Goal: Task Accomplishment & Management: Use online tool/utility

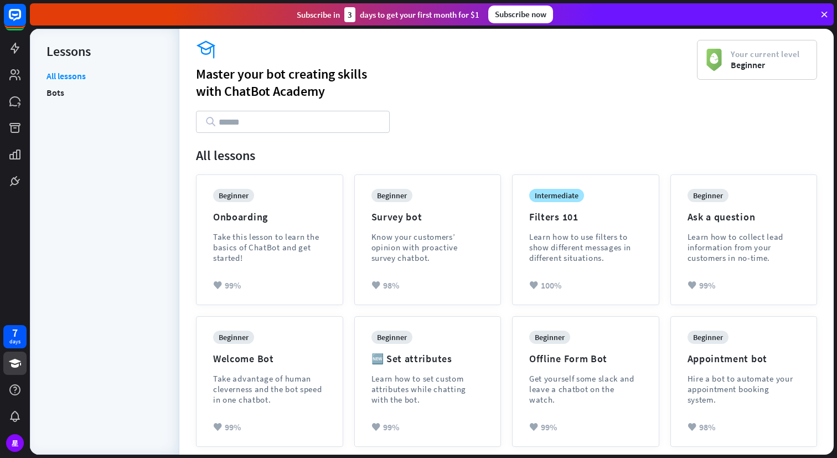
click at [84, 151] on div "All lessons Bots" at bounding box center [104, 256] width 116 height 373
click at [22, 44] on link at bounding box center [14, 48] width 23 height 23
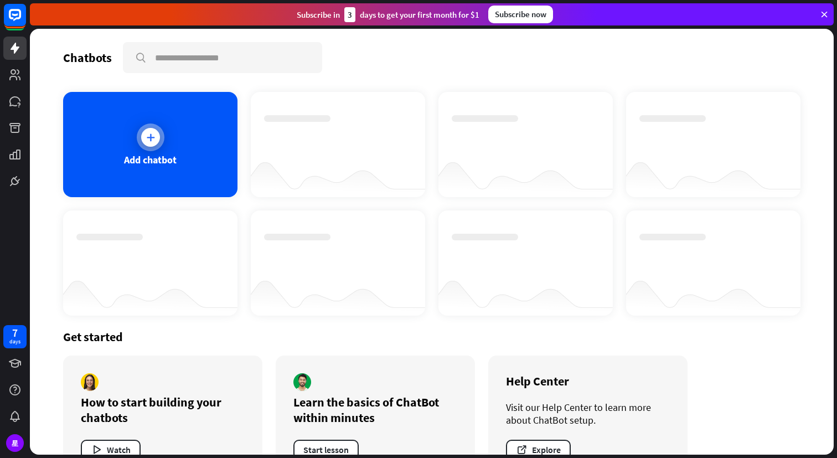
click at [173, 134] on div "Add chatbot" at bounding box center [150, 144] width 174 height 105
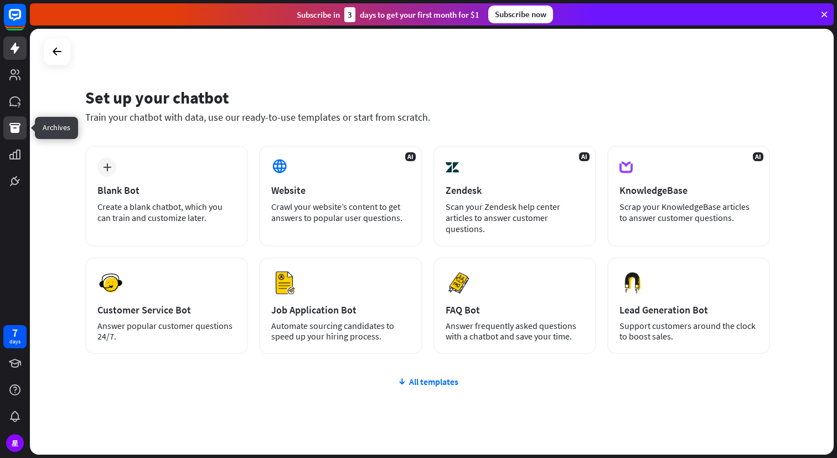
click at [15, 116] on link at bounding box center [14, 127] width 23 height 23
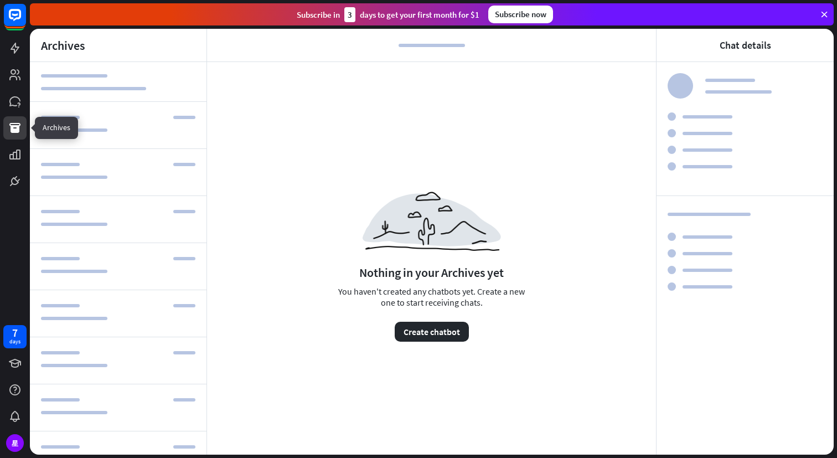
click at [17, 122] on icon at bounding box center [14, 127] width 13 height 13
click at [17, 98] on icon at bounding box center [14, 101] width 11 height 10
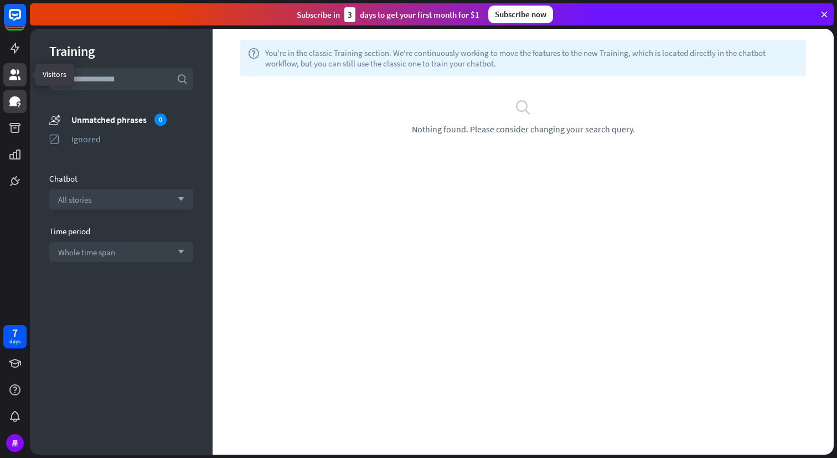
click at [20, 71] on icon at bounding box center [14, 74] width 13 height 13
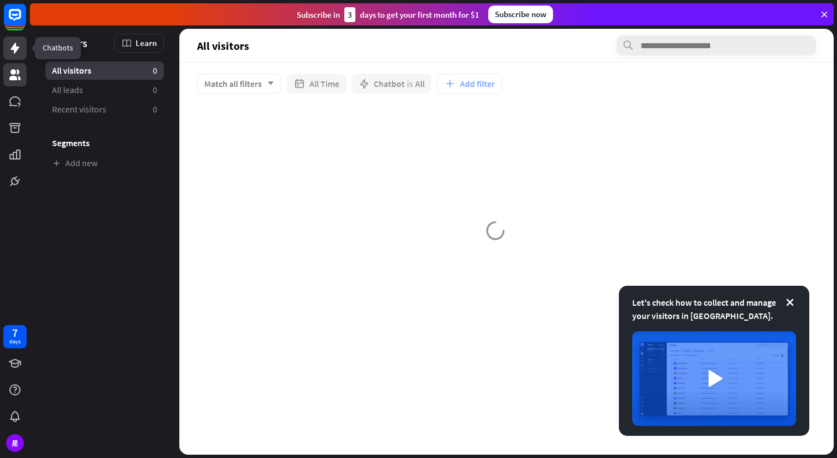
click at [15, 44] on icon at bounding box center [15, 48] width 9 height 11
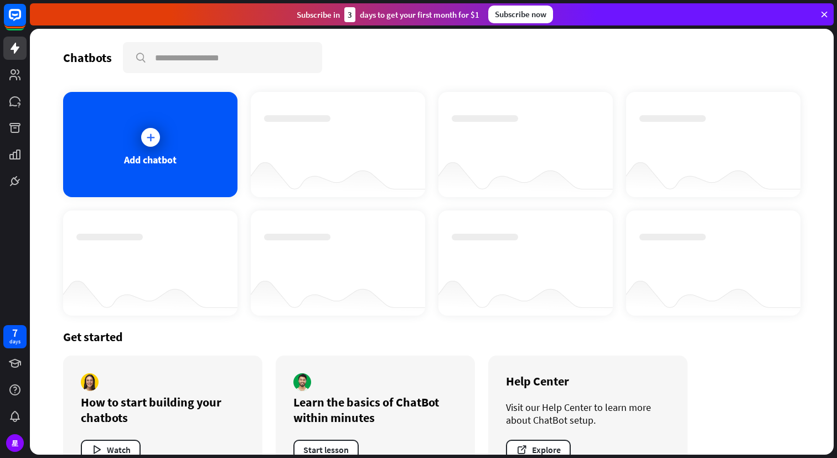
click at [516, 14] on div "Subscribe now" at bounding box center [520, 15] width 65 height 18
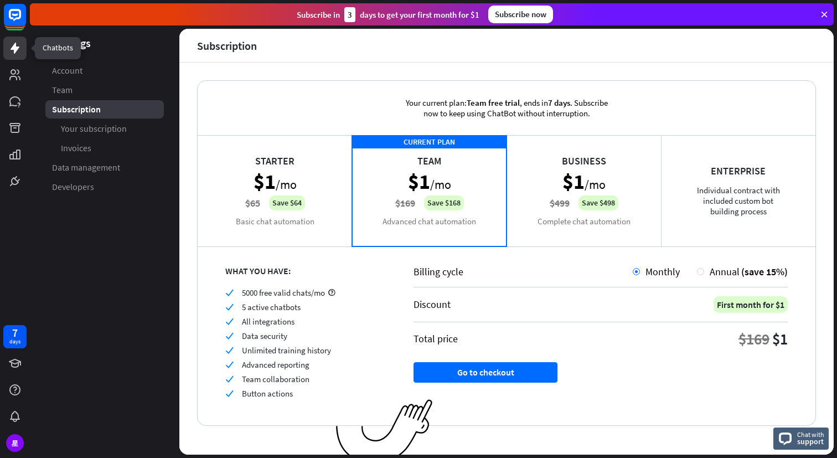
click at [17, 50] on icon at bounding box center [15, 48] width 9 height 11
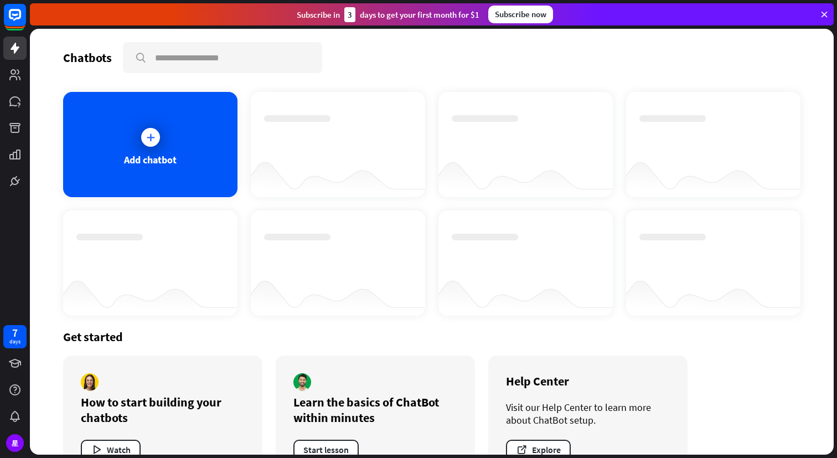
click at [336, 142] on div at bounding box center [338, 134] width 148 height 39
click at [139, 137] on div at bounding box center [151, 137] width 28 height 28
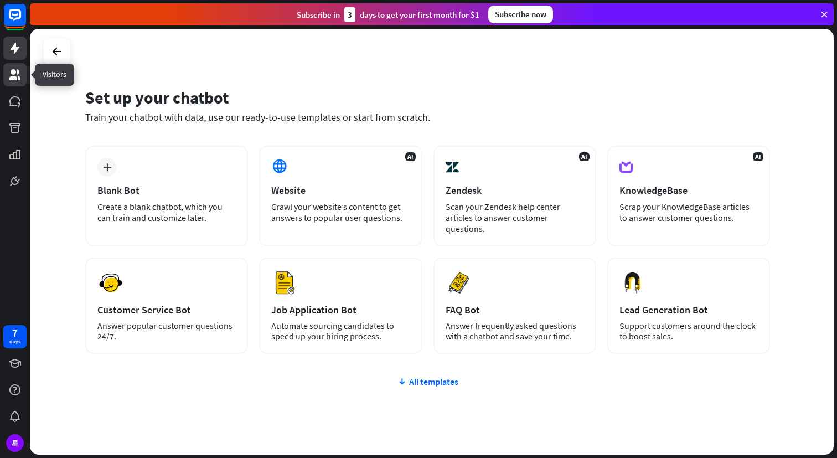
click at [15, 72] on icon at bounding box center [14, 74] width 11 height 11
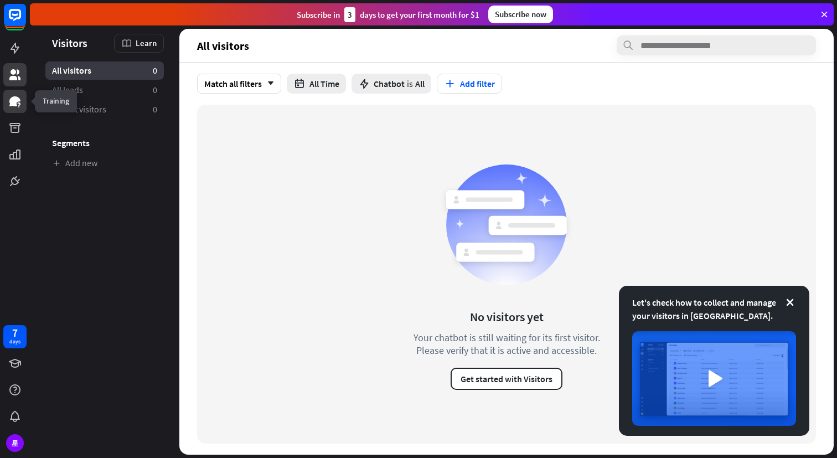
click at [19, 100] on icon at bounding box center [14, 101] width 11 height 10
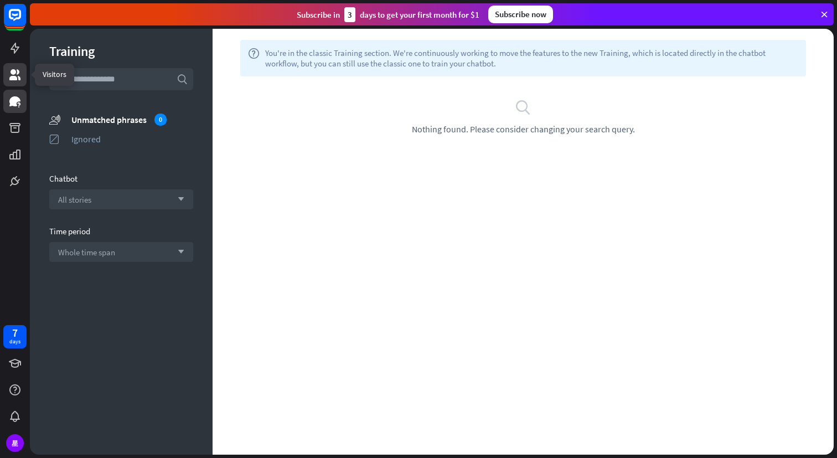
click at [11, 72] on icon at bounding box center [14, 74] width 11 height 11
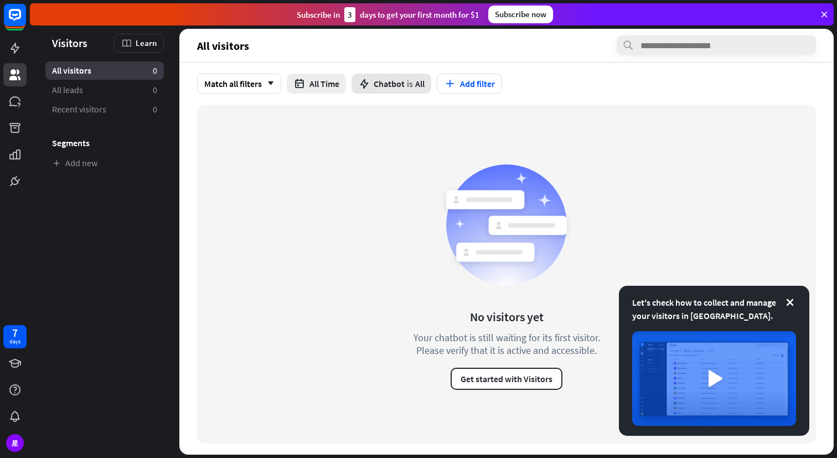
click at [391, 87] on span "Chatbot" at bounding box center [389, 83] width 31 height 11
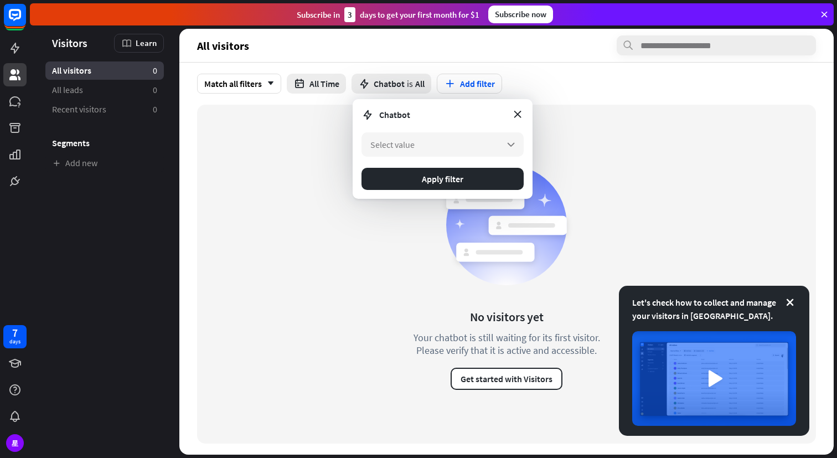
click at [510, 111] on div "Chatbot" at bounding box center [442, 114] width 162 height 13
click at [515, 112] on icon at bounding box center [517, 114] width 12 height 12
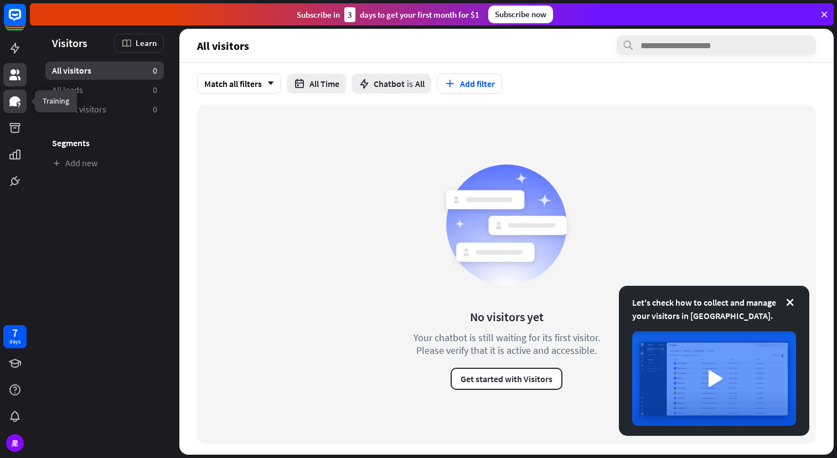
click at [13, 103] on icon at bounding box center [14, 101] width 11 height 10
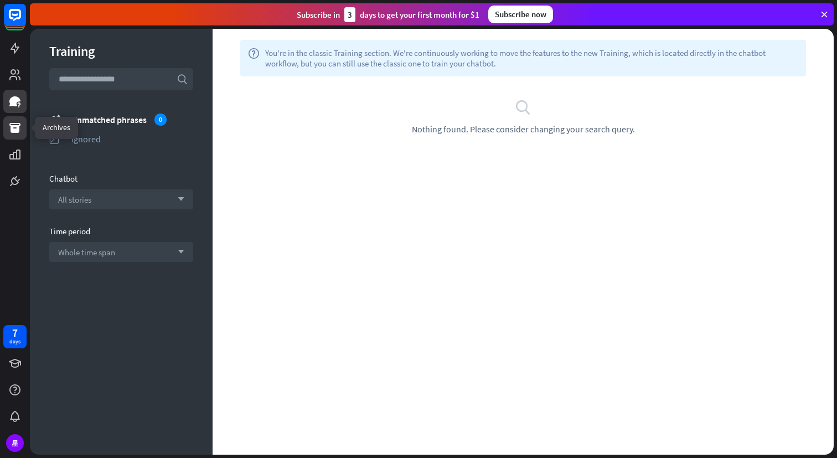
click at [16, 129] on icon at bounding box center [14, 128] width 11 height 10
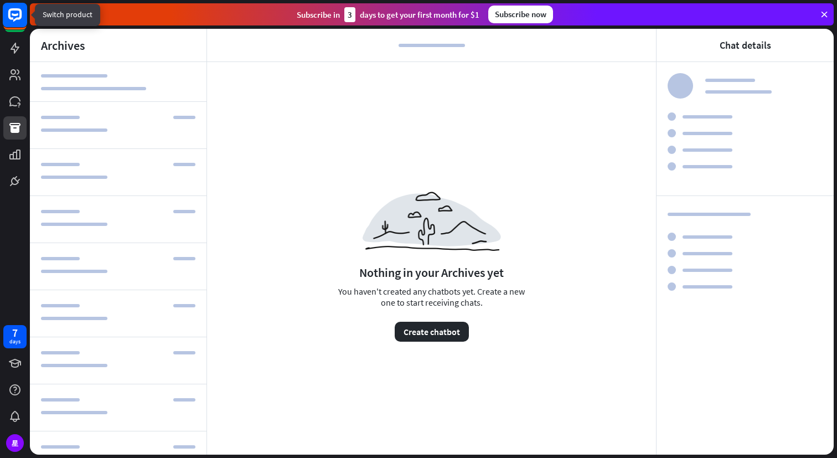
click at [13, 13] on rect at bounding box center [15, 15] width 24 height 24
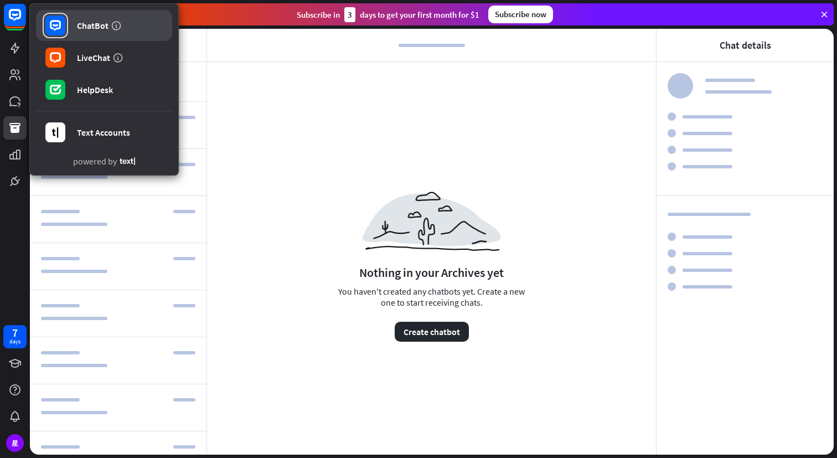
click at [91, 24] on div "ChatBot" at bounding box center [93, 25] width 32 height 11
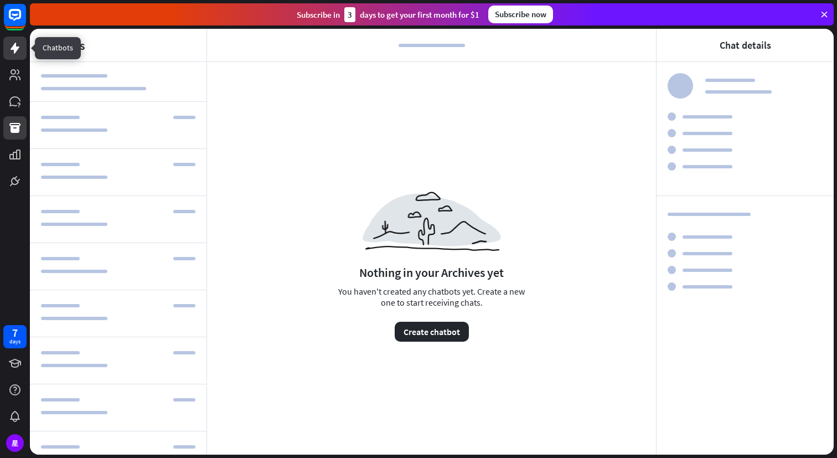
click at [17, 51] on icon at bounding box center [14, 48] width 13 height 13
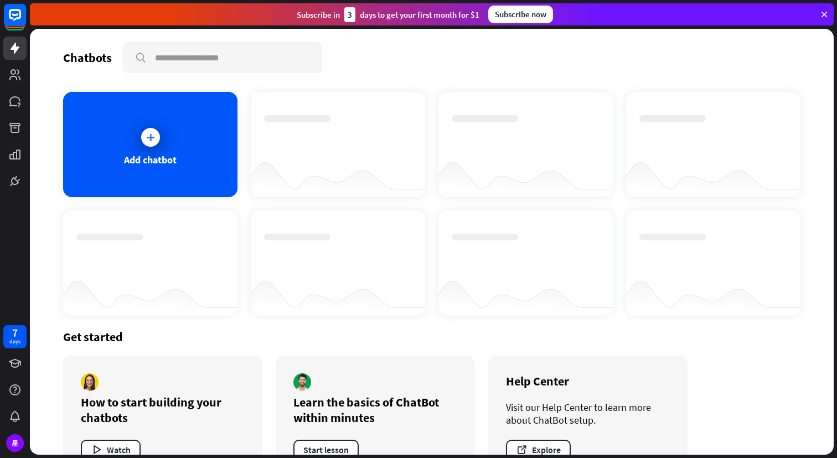
click at [370, 68] on div "Chatbots search" at bounding box center [431, 57] width 737 height 31
click at [153, 137] on icon at bounding box center [150, 137] width 11 height 11
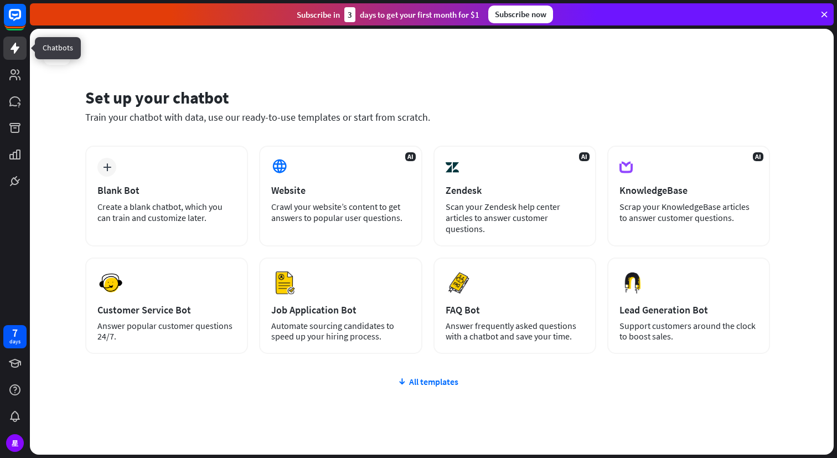
click at [13, 51] on icon at bounding box center [14, 48] width 13 height 13
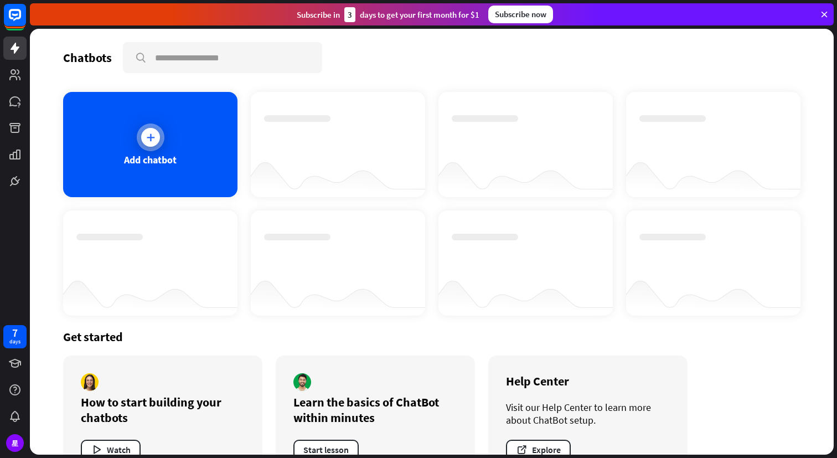
click at [145, 136] on icon at bounding box center [150, 137] width 11 height 11
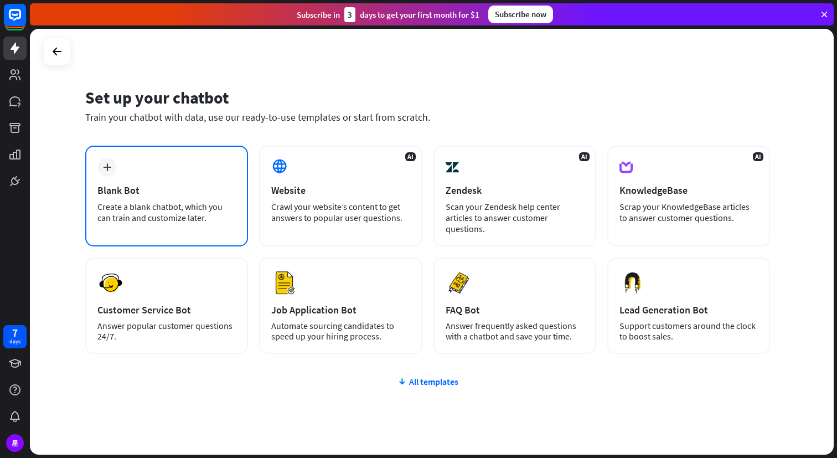
drag, startPoint x: 186, startPoint y: 177, endPoint x: 151, endPoint y: 182, distance: 35.2
click at [151, 182] on div "plus Blank Bot Create a blank chatbot, which you can train and customize later." at bounding box center [166, 196] width 163 height 101
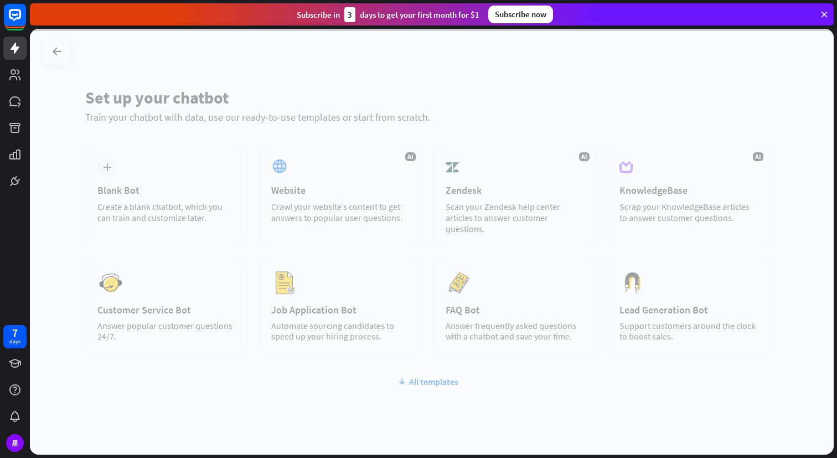
click at [107, 166] on div at bounding box center [432, 242] width 804 height 426
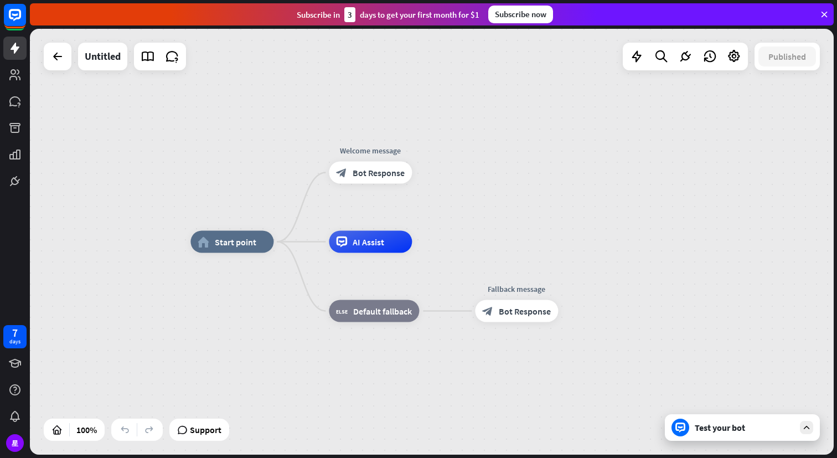
click at [626, 176] on div "home_2 Start point Welcome message block_bot_response Bot Response AI Assist bl…" at bounding box center [432, 242] width 804 height 426
click at [735, 53] on icon at bounding box center [734, 56] width 14 height 14
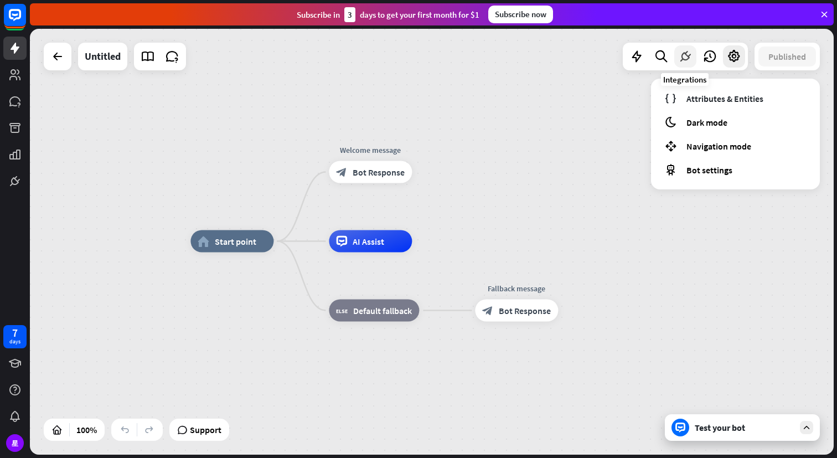
click at [681, 56] on icon at bounding box center [685, 56] width 14 height 14
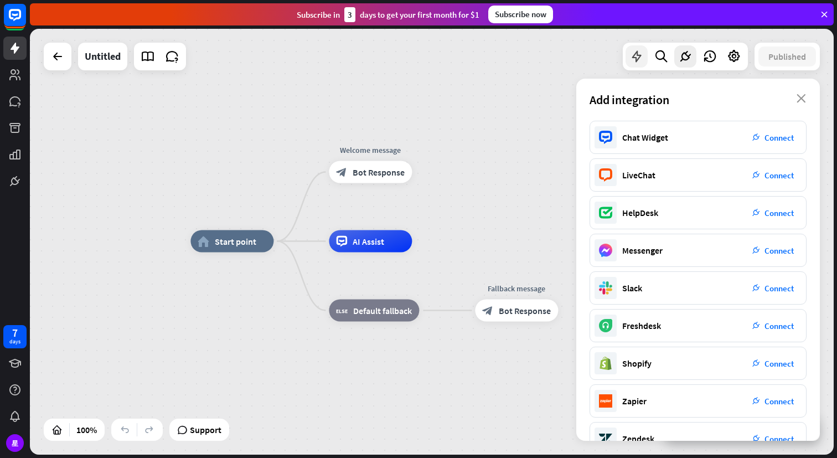
click at [634, 58] on icon at bounding box center [636, 56] width 14 height 14
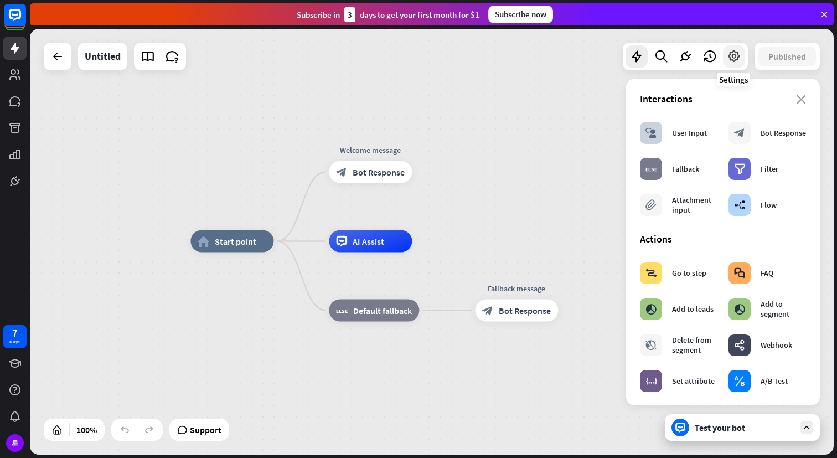
click at [735, 59] on icon at bounding box center [734, 56] width 14 height 14
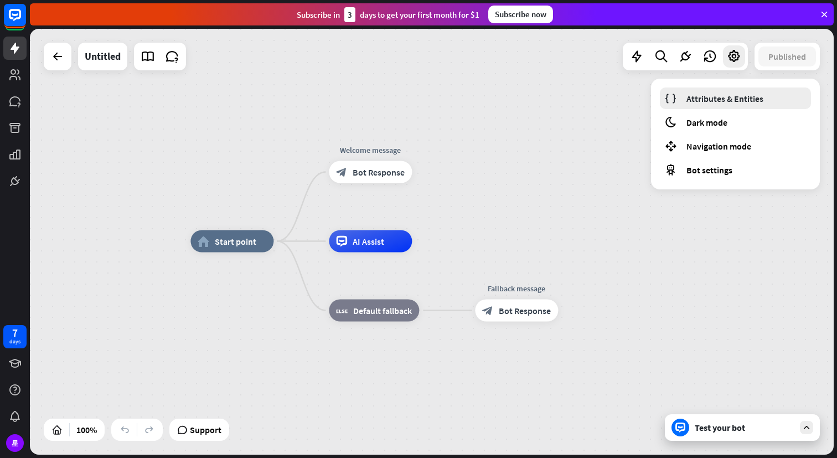
click at [716, 99] on span "Attributes & Entities" at bounding box center [724, 98] width 77 height 11
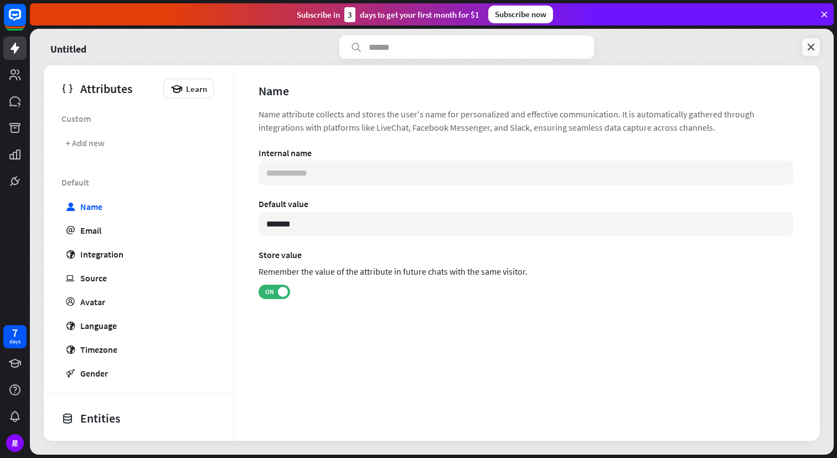
click at [811, 46] on icon at bounding box center [810, 47] width 11 height 11
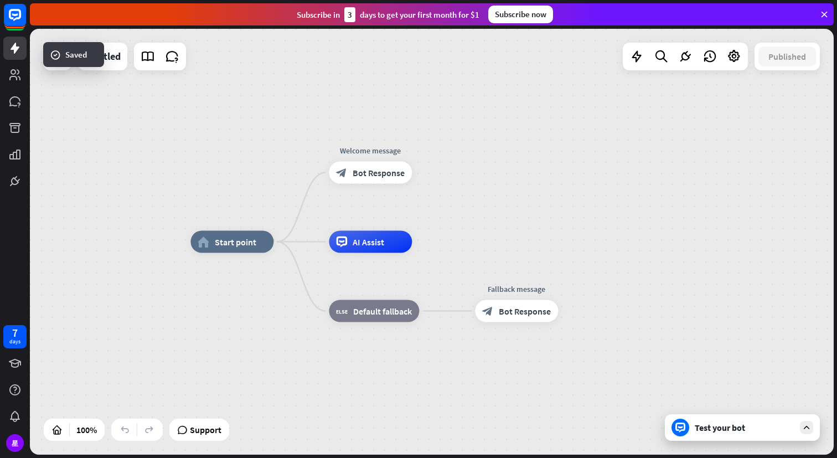
click at [712, 226] on div "home_2 Start point Welcome message block_bot_response Bot Response AI Assist bl…" at bounding box center [432, 242] width 804 height 426
click at [729, 57] on icon at bounding box center [734, 56] width 14 height 14
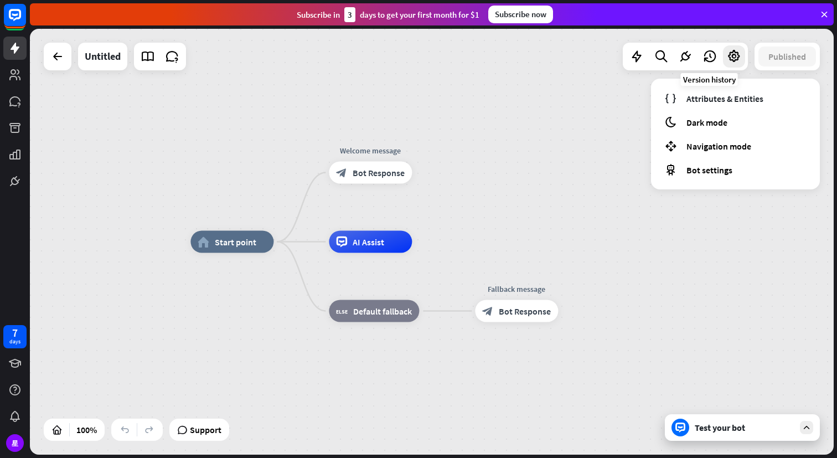
click at [531, 110] on div "home_2 Start point Welcome message block_bot_response Bot Response AI Assist bl…" at bounding box center [432, 242] width 804 height 426
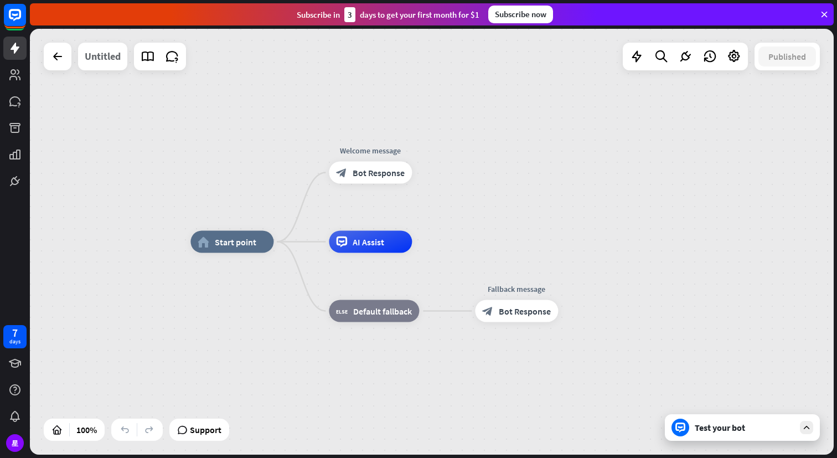
click at [102, 58] on div "Untitled" at bounding box center [103, 57] width 36 height 28
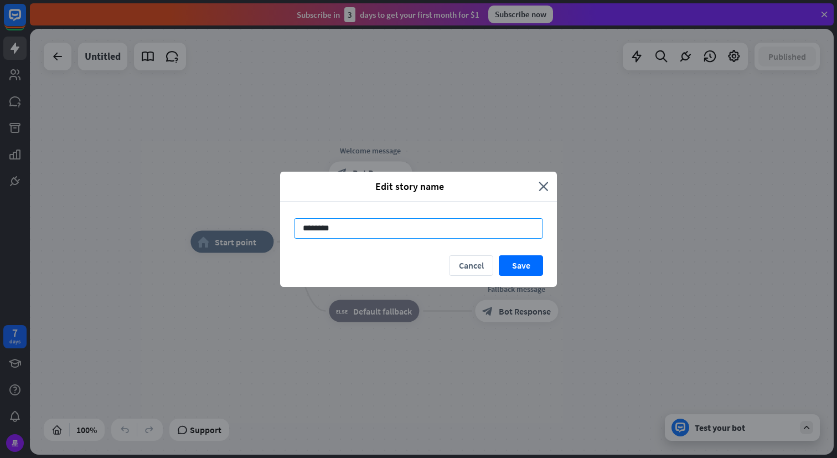
click at [346, 227] on input "********" at bounding box center [418, 228] width 249 height 20
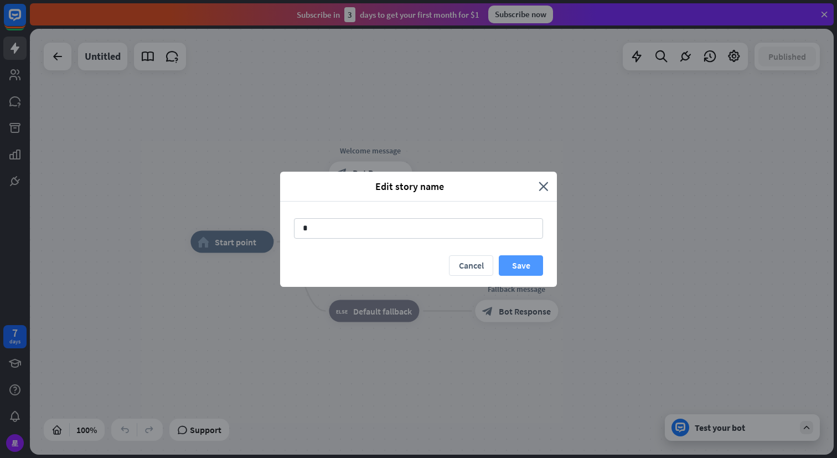
type input "*"
click at [522, 262] on button "Save" at bounding box center [521, 265] width 44 height 20
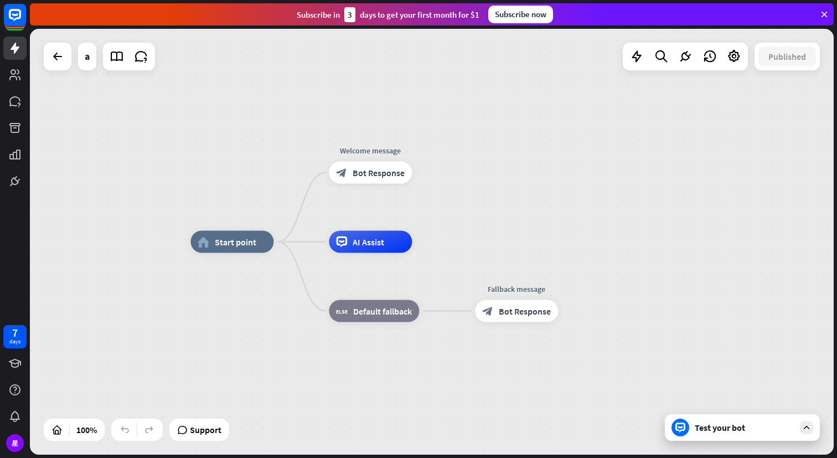
click at [721, 429] on div "Test your bot" at bounding box center [744, 427] width 100 height 11
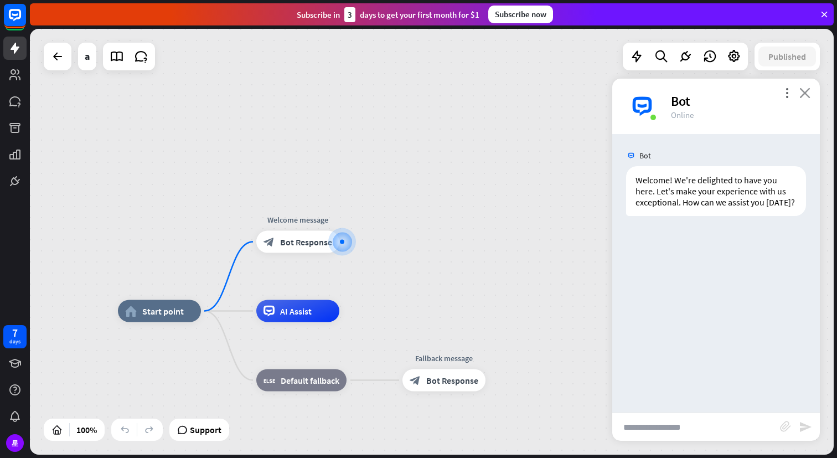
click at [807, 92] on icon "close" at bounding box center [804, 92] width 11 height 11
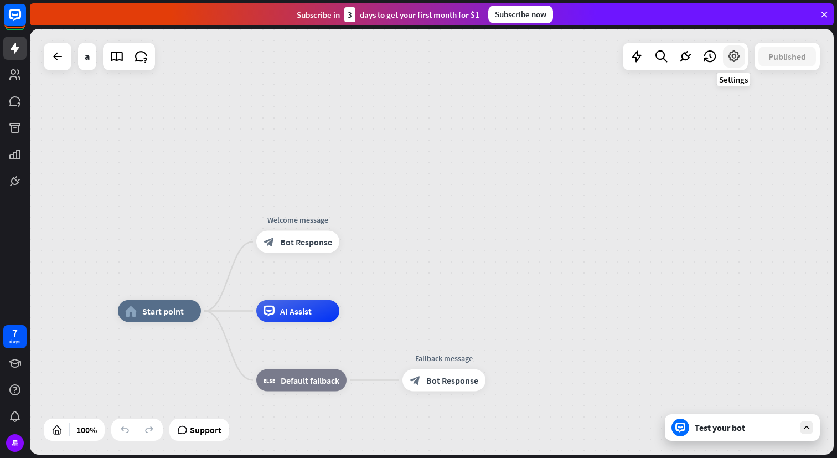
click at [725, 55] on div at bounding box center [734, 56] width 22 height 22
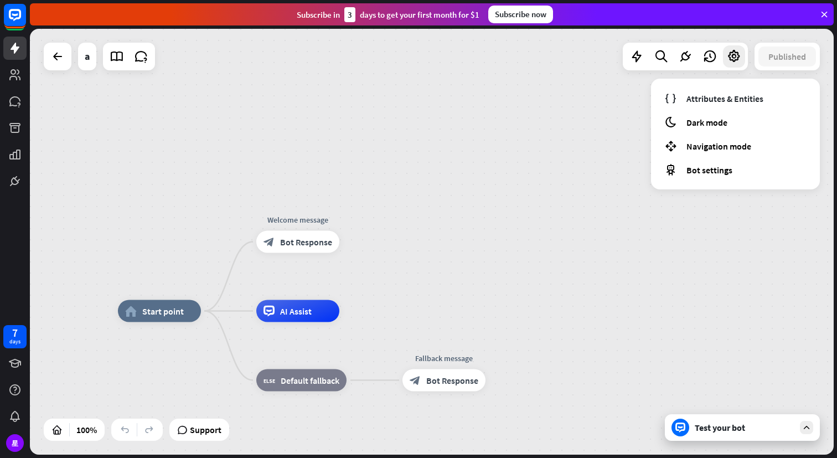
click at [482, 190] on div "home_2 Start point Welcome message block_bot_response Bot Response AI Assist bl…" at bounding box center [432, 242] width 804 height 426
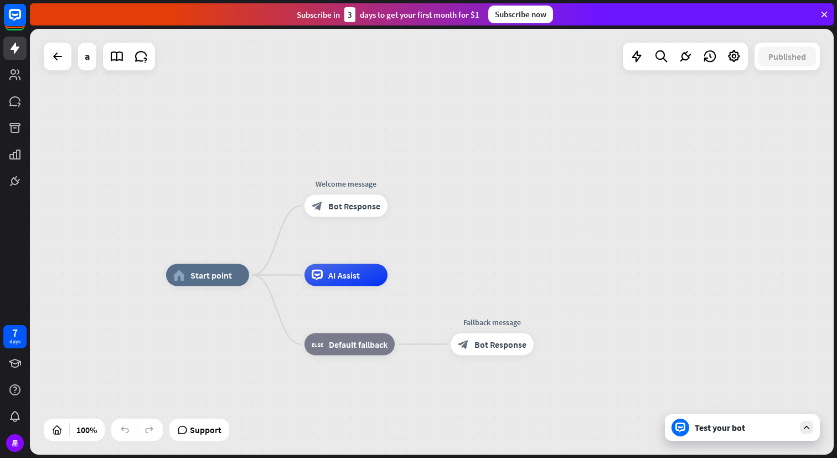
drag, startPoint x: 449, startPoint y: 208, endPoint x: 488, endPoint y: 174, distance: 51.0
click at [488, 174] on div "home_2 Start point Welcome message block_bot_response Bot Response AI Assist bl…" at bounding box center [432, 242] width 804 height 426
click at [58, 58] on icon at bounding box center [57, 56] width 13 height 13
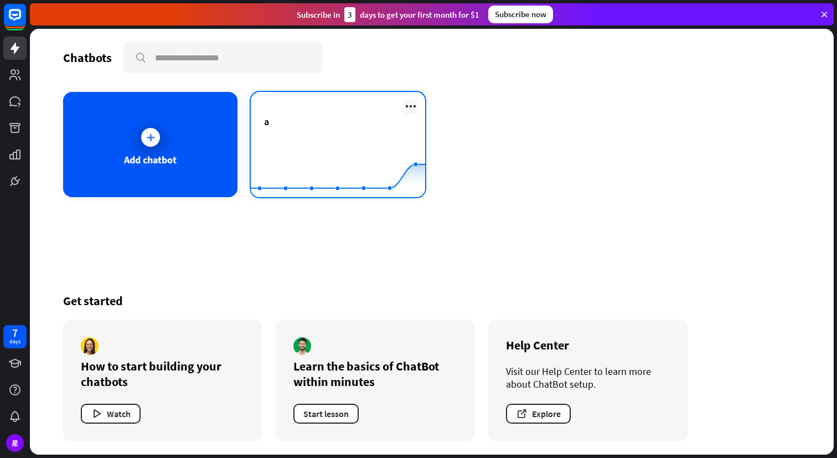
click at [416, 105] on icon at bounding box center [410, 106] width 13 height 13
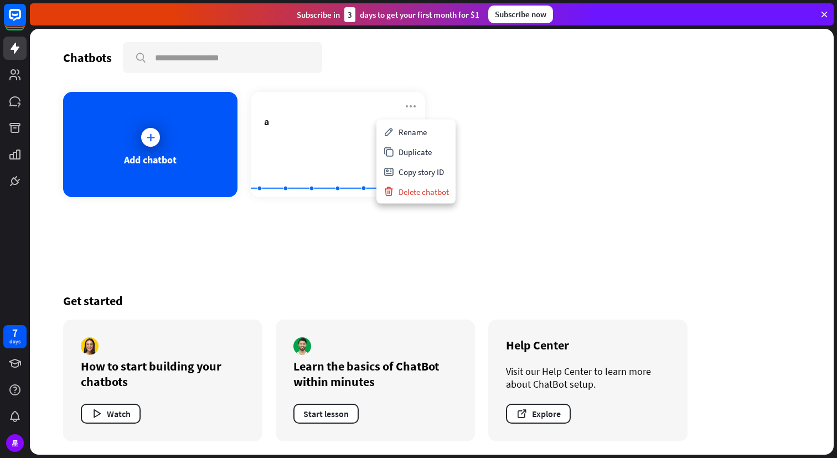
click at [510, 146] on div "Add chatbot a Created with Highcharts 10.1.0 0 1 2" at bounding box center [431, 144] width 737 height 105
click at [85, 56] on div "Chatbots" at bounding box center [87, 57] width 49 height 15
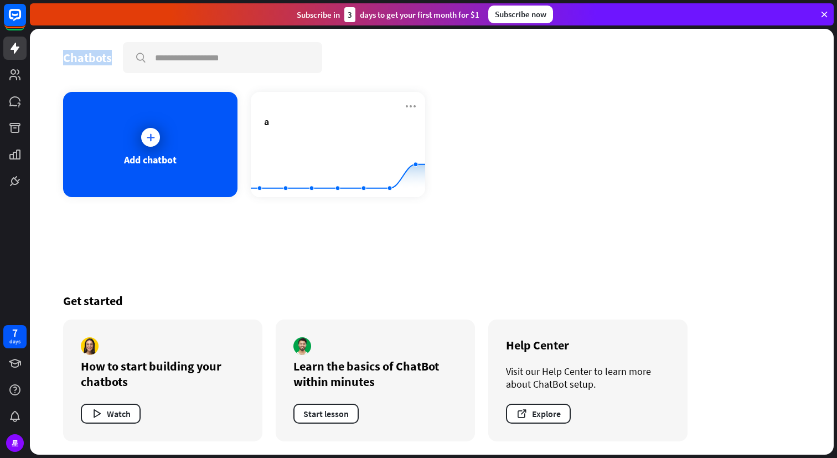
click at [85, 56] on div "Chatbots" at bounding box center [87, 57] width 49 height 15
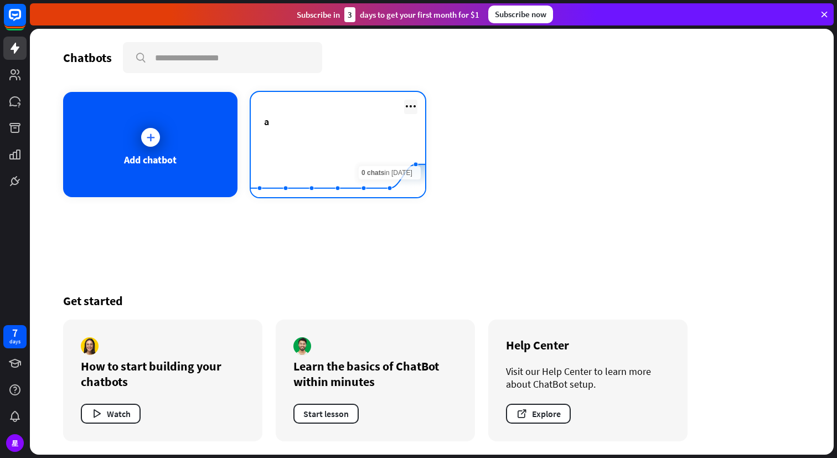
click at [411, 103] on icon at bounding box center [410, 106] width 13 height 13
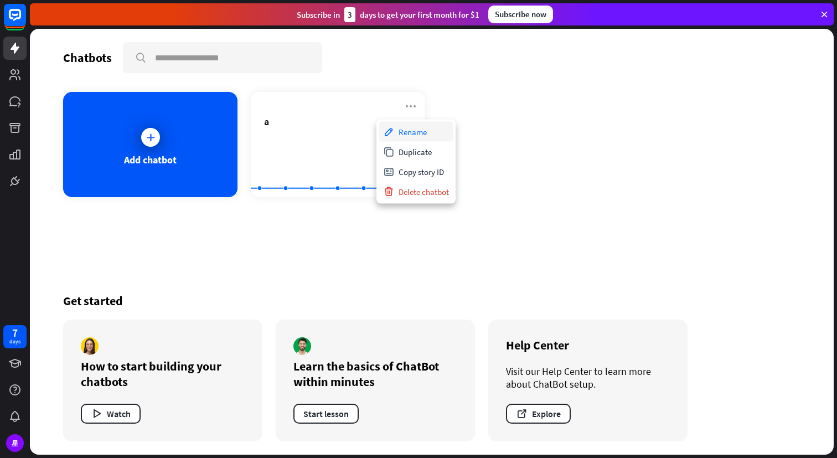
click at [414, 132] on div "Rename" at bounding box center [416, 132] width 75 height 20
click at [169, 260] on div "Chatbots search Add chatbot a.. * Created with Highcharts 10.1.0 0 1 2 Get star…" at bounding box center [432, 242] width 804 height 426
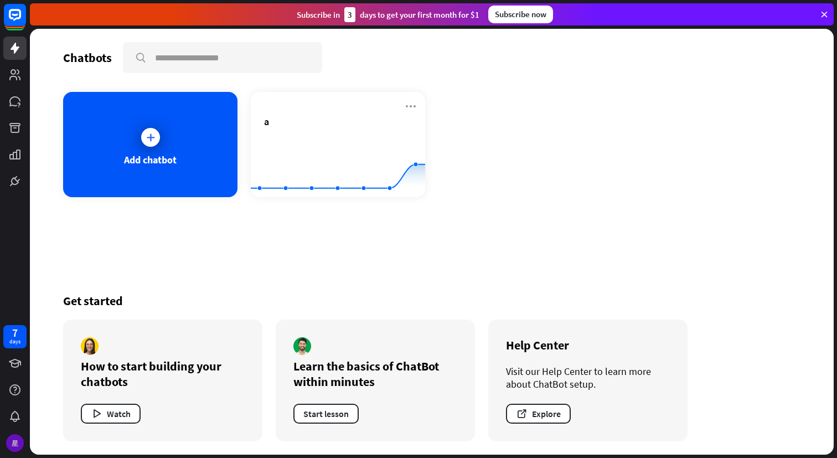
click at [14, 443] on div "星" at bounding box center [15, 443] width 18 height 18
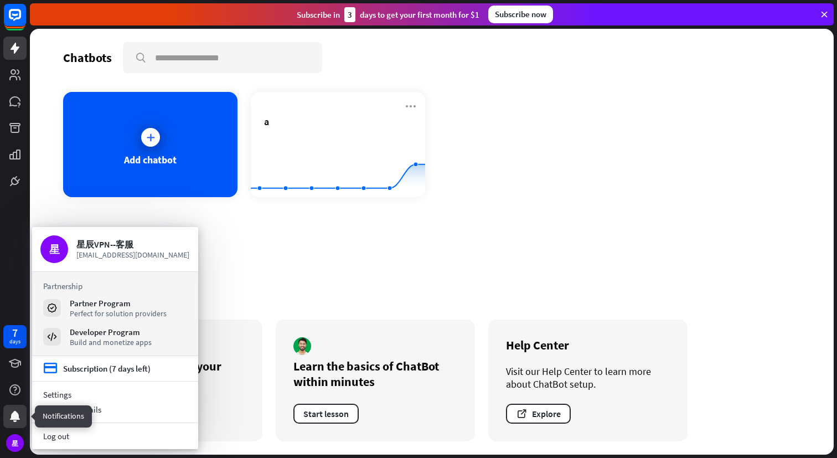
click at [19, 413] on icon at bounding box center [14, 416] width 13 height 13
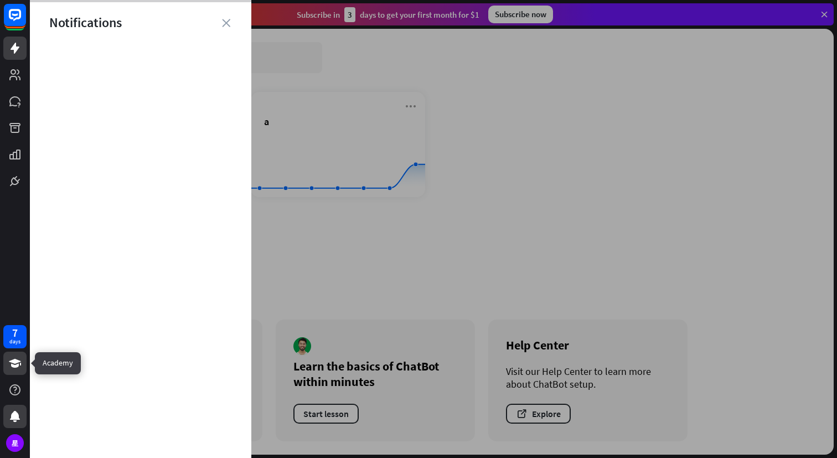
click at [22, 360] on link at bounding box center [14, 362] width 23 height 23
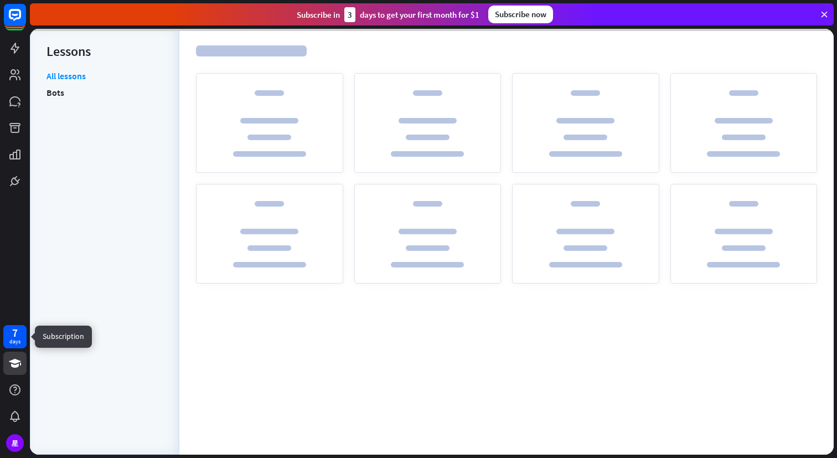
click at [20, 332] on div "7 days" at bounding box center [14, 336] width 23 height 23
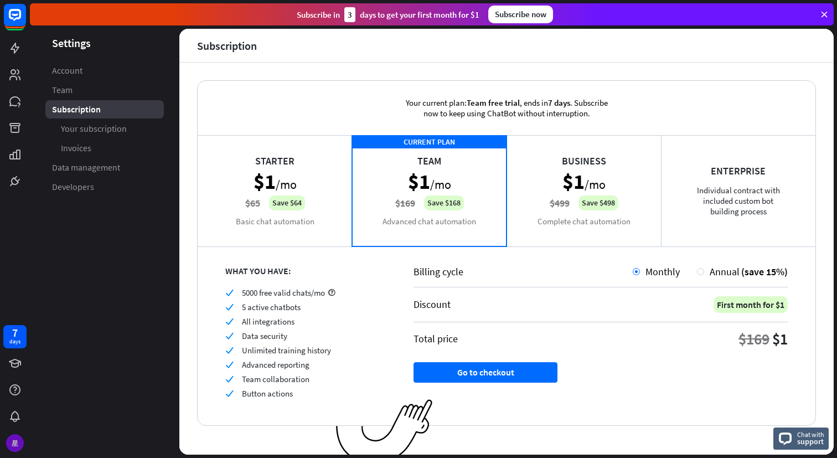
click at [15, 443] on div "星" at bounding box center [15, 443] width 18 height 18
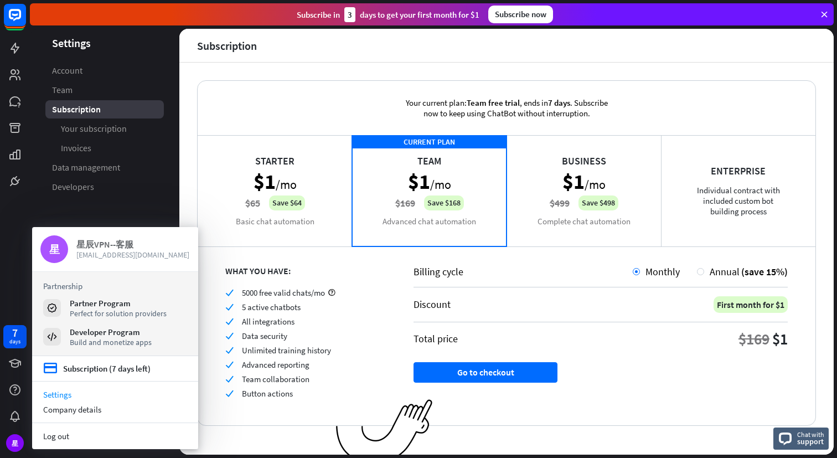
click at [92, 243] on div "星辰VPN--客服" at bounding box center [132, 244] width 113 height 11
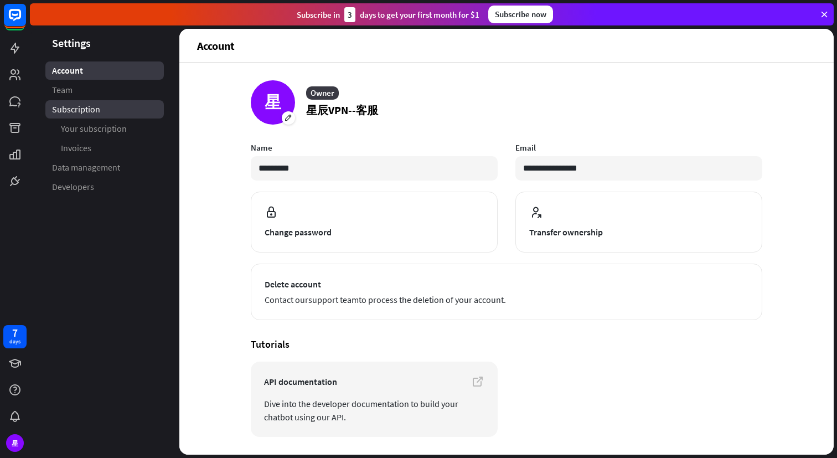
click at [81, 111] on span "Subscription" at bounding box center [76, 109] width 48 height 12
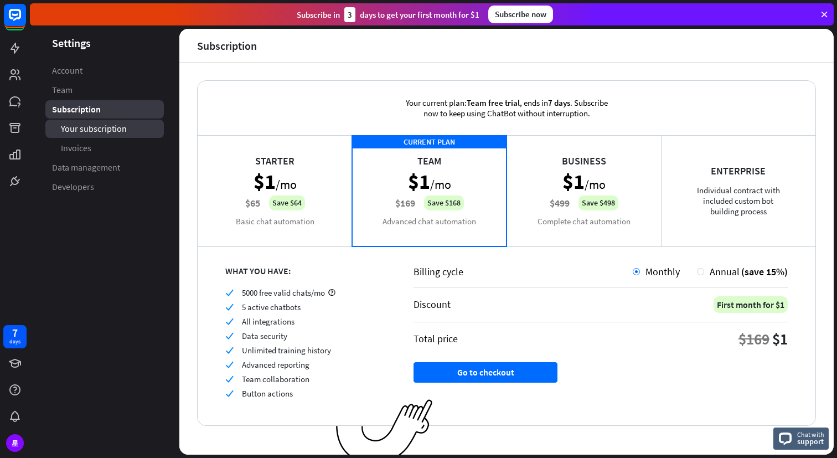
click at [82, 137] on link "Your subscription" at bounding box center [104, 129] width 118 height 18
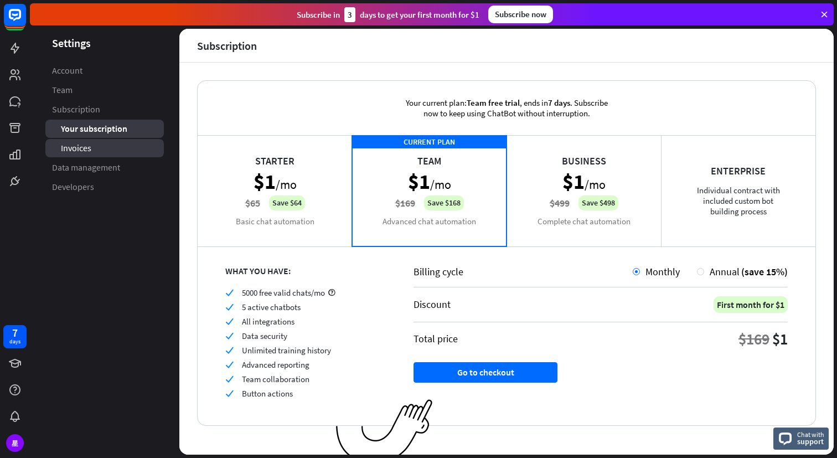
click at [81, 150] on span "Invoices" at bounding box center [76, 148] width 30 height 12
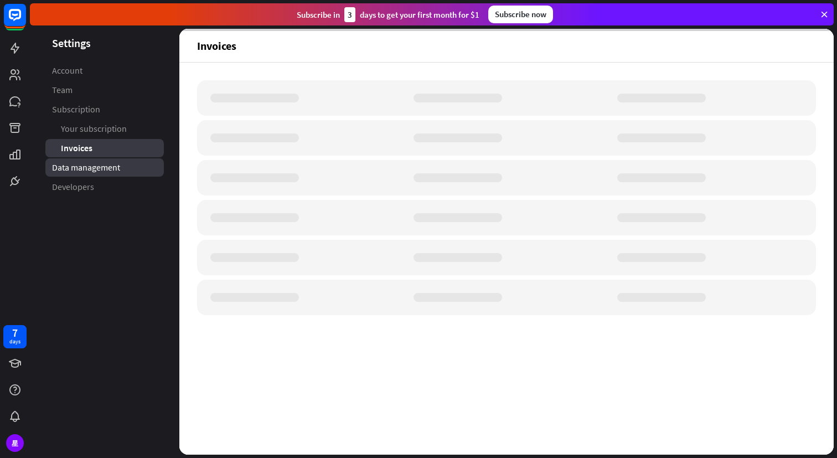
click at [81, 168] on span "Data management" at bounding box center [86, 168] width 68 height 12
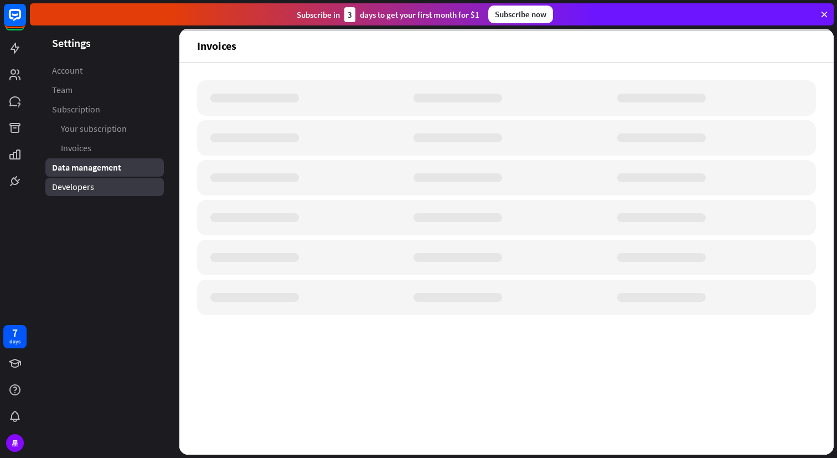
click at [72, 188] on span "Developers" at bounding box center [73, 187] width 42 height 12
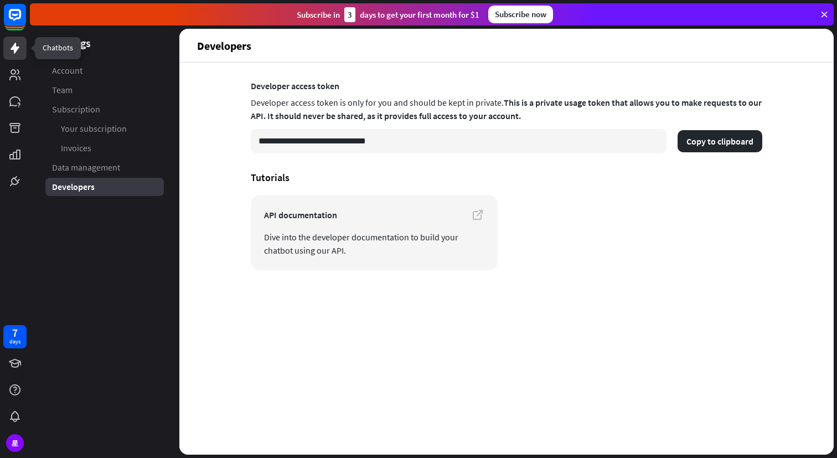
click at [16, 53] on icon at bounding box center [14, 48] width 13 height 13
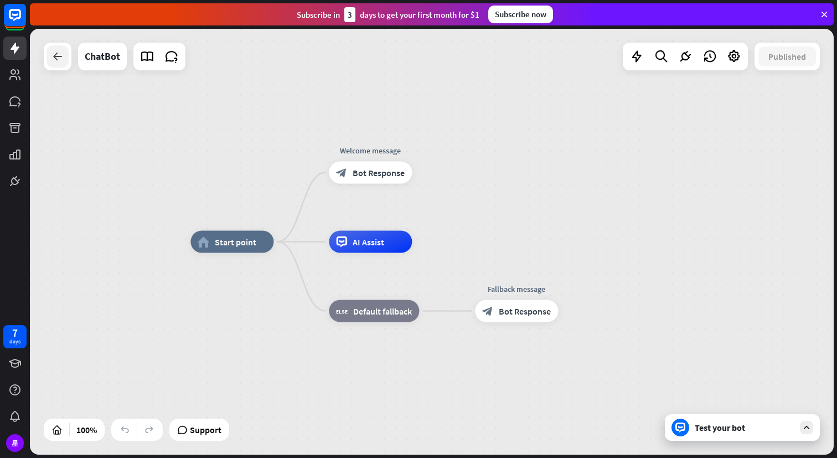
click at [61, 62] on icon at bounding box center [57, 56] width 13 height 13
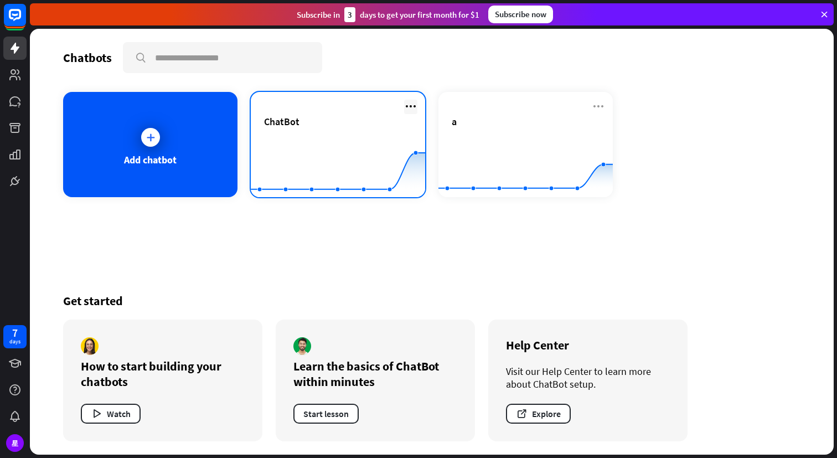
click at [410, 108] on icon at bounding box center [410, 106] width 13 height 13
click at [346, 128] on div "ChatBot" at bounding box center [338, 134] width 148 height 39
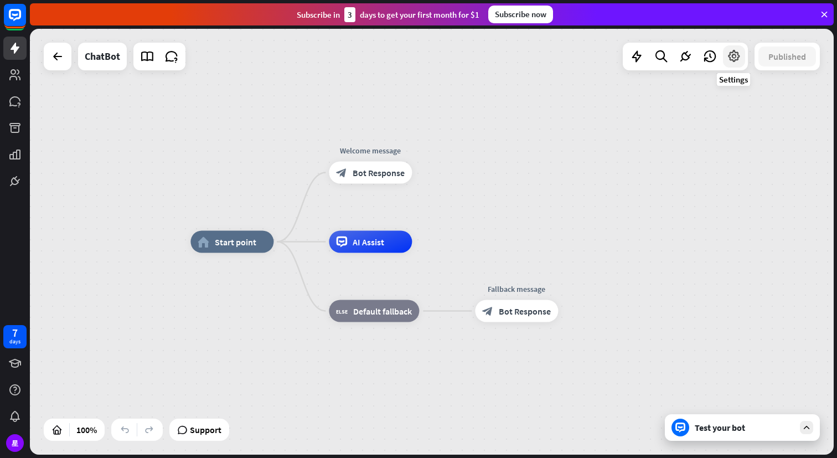
click at [727, 55] on icon at bounding box center [734, 56] width 14 height 14
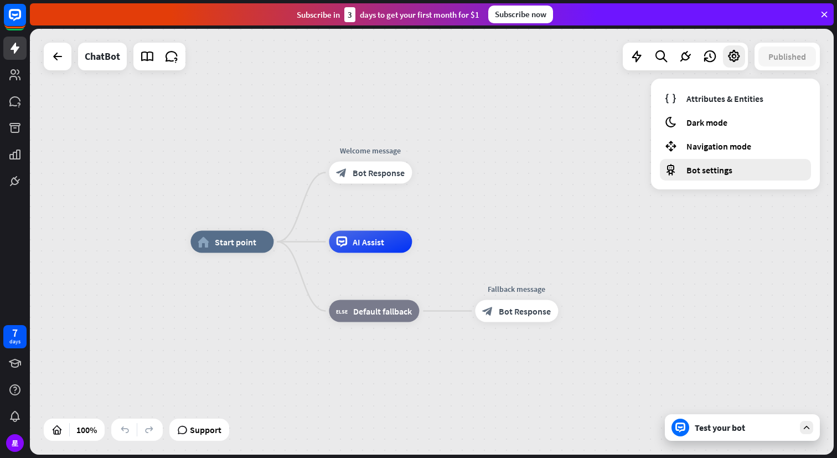
click at [709, 167] on span "Bot settings" at bounding box center [709, 169] width 46 height 11
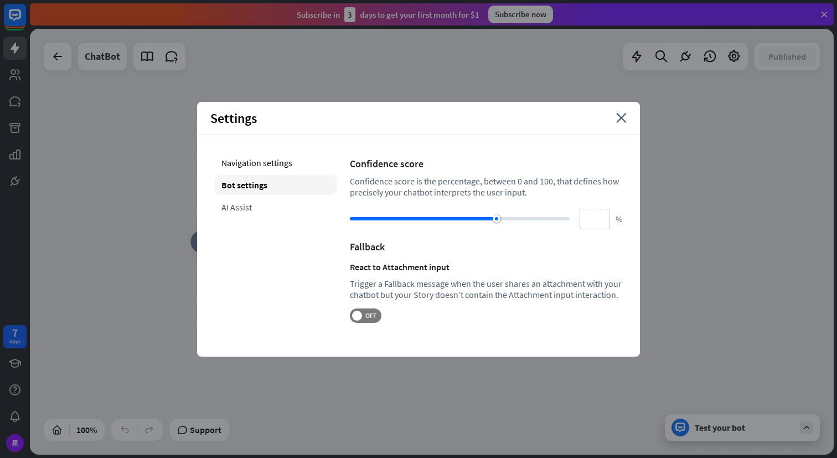
click at [253, 209] on div "AI Assist" at bounding box center [276, 207] width 122 height 20
type input "**"
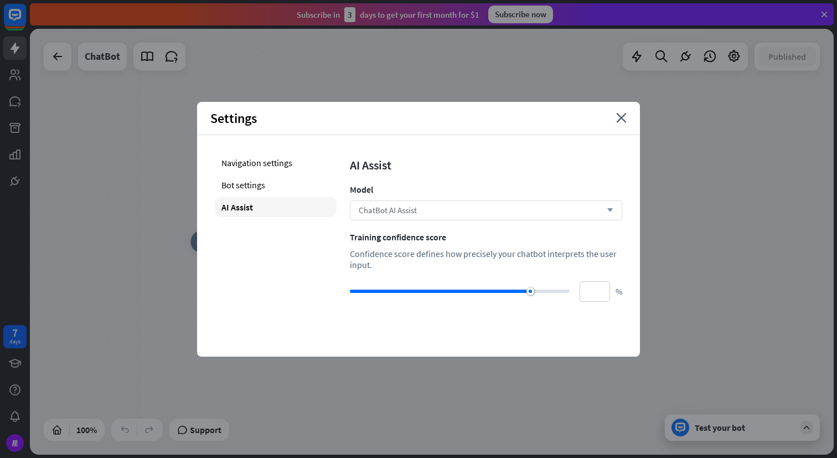
click at [416, 206] on span "ChatBot AI Assist" at bounding box center [388, 210] width 58 height 11
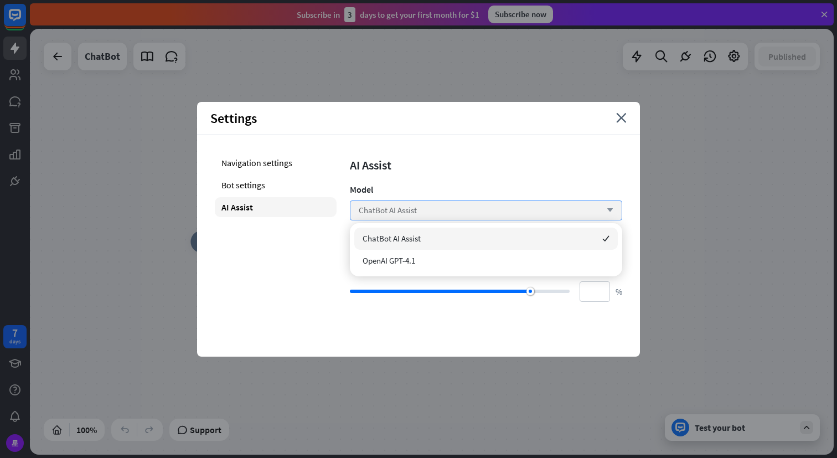
click at [421, 209] on div "ChatBot AI Assist arrow_down" at bounding box center [486, 210] width 272 height 20
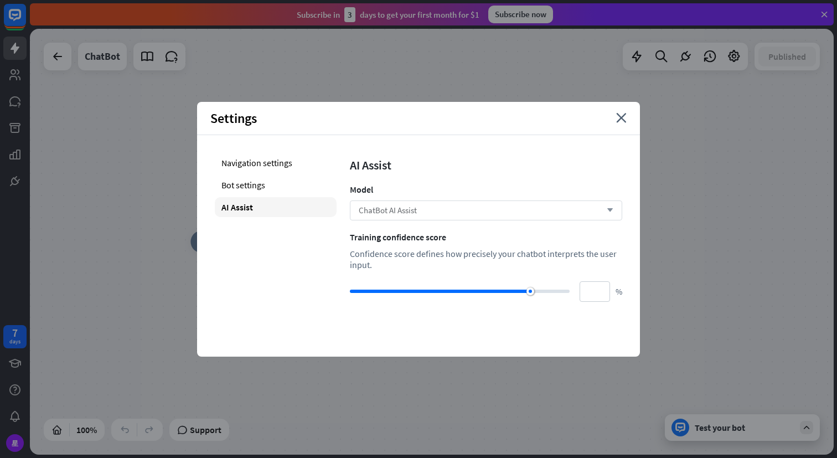
click at [426, 210] on div "ChatBot AI Assist arrow_down" at bounding box center [486, 210] width 272 height 20
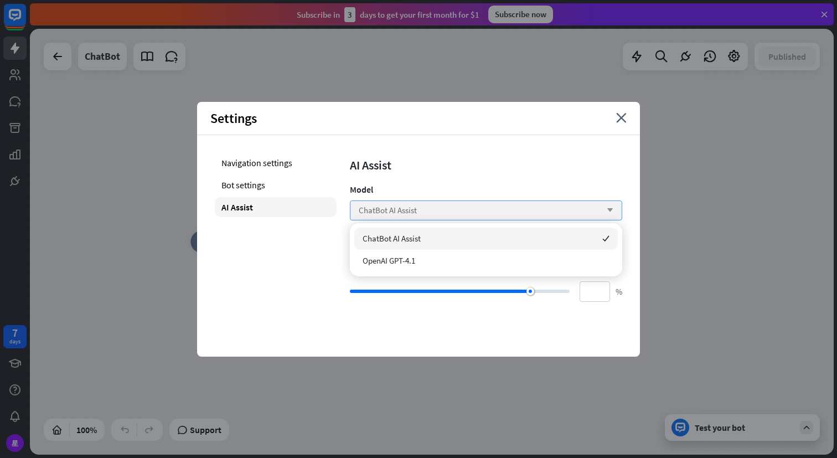
click at [435, 210] on div "ChatBot AI Assist arrow_down" at bounding box center [486, 210] width 272 height 20
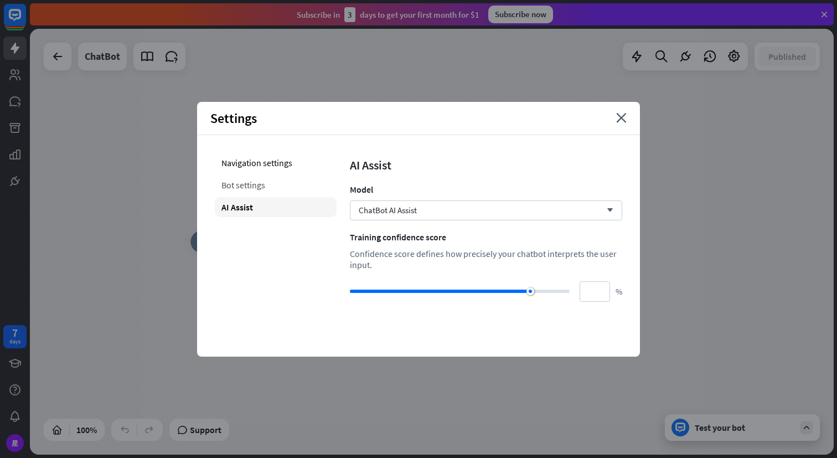
click at [251, 179] on div "Bot settings" at bounding box center [276, 185] width 122 height 20
type input "**"
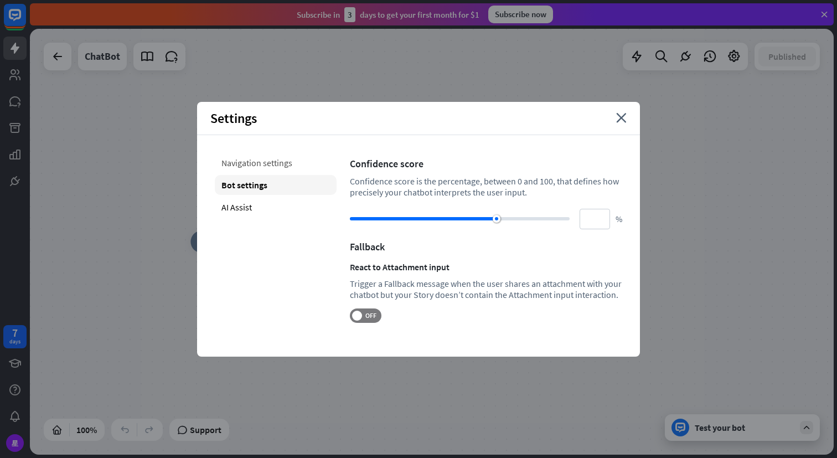
click at [256, 162] on div "Navigation settings" at bounding box center [276, 163] width 122 height 20
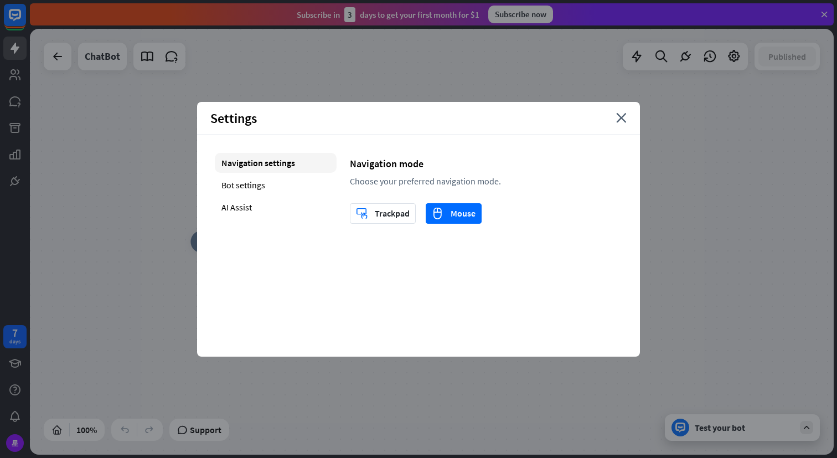
drag, startPoint x: 348, startPoint y: 163, endPoint x: 427, endPoint y: 168, distance: 79.3
click at [427, 168] on div "Navigation settings Bot settings AI Assist Navigation mode Choose your preferre…" at bounding box center [418, 188] width 443 height 106
click at [370, 161] on div "Navigation mode" at bounding box center [486, 163] width 272 height 13
drag, startPoint x: 370, startPoint y: 161, endPoint x: 412, endPoint y: 162, distance: 41.5
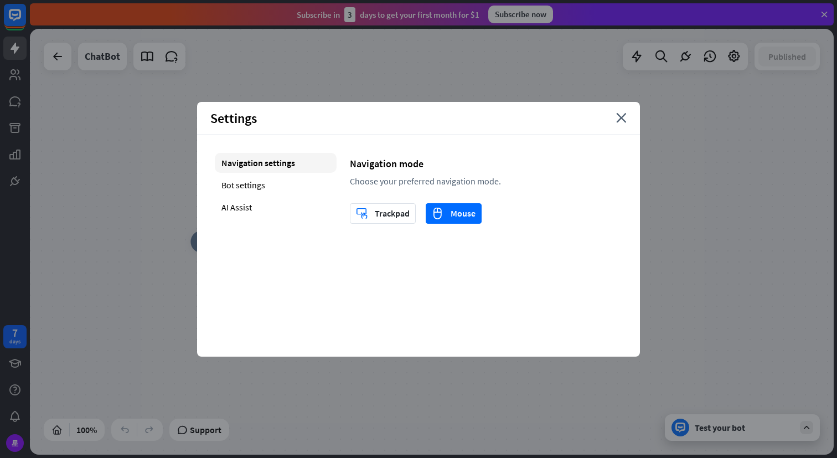
click at [412, 162] on div "Navigation mode" at bounding box center [486, 163] width 272 height 13
drag, startPoint x: 385, startPoint y: 185, endPoint x: 445, endPoint y: 188, distance: 60.4
click at [445, 188] on div "Navigation mode Choose your preferred navigation mode. trackpad Trackpad mouse …" at bounding box center [486, 188] width 272 height 71
drag, startPoint x: 635, startPoint y: 112, endPoint x: 629, endPoint y: 114, distance: 6.0
click at [634, 112] on div "Settings close" at bounding box center [418, 118] width 443 height 33
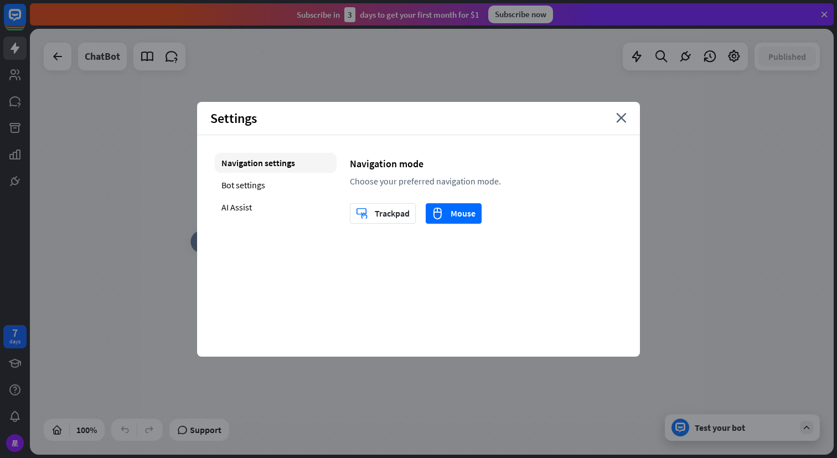
click at [629, 114] on div "Settings close" at bounding box center [418, 118] width 443 height 33
click at [629, 120] on div "Settings close" at bounding box center [418, 118] width 443 height 33
click at [625, 120] on icon "close" at bounding box center [621, 118] width 11 height 10
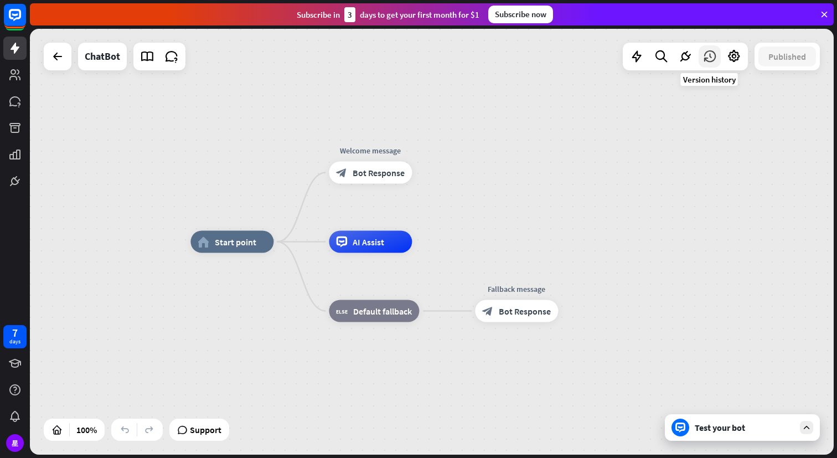
click at [706, 59] on icon at bounding box center [709, 56] width 14 height 14
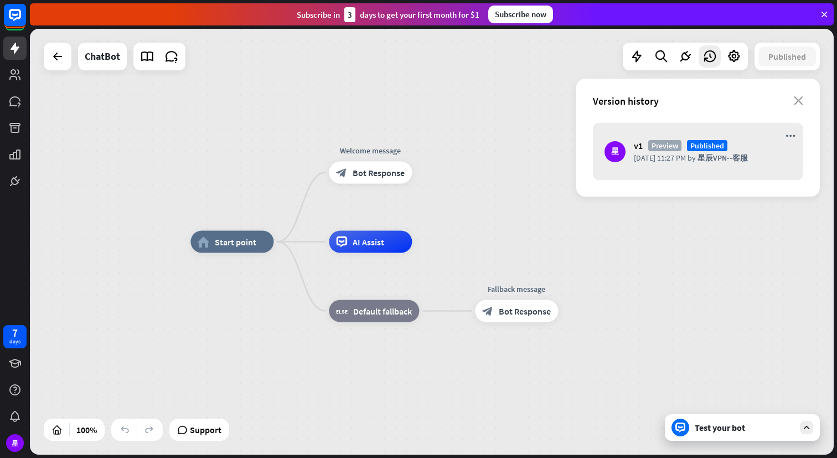
click at [470, 102] on div "home_2 Start point Welcome message block_bot_response Bot Response AI Assist bl…" at bounding box center [432, 242] width 804 height 426
click at [252, 110] on div "home_2 Start point Edit name more_horiz Welcome message block_bot_response Bot …" at bounding box center [432, 242] width 804 height 426
click at [14, 444] on div "星" at bounding box center [15, 443] width 18 height 18
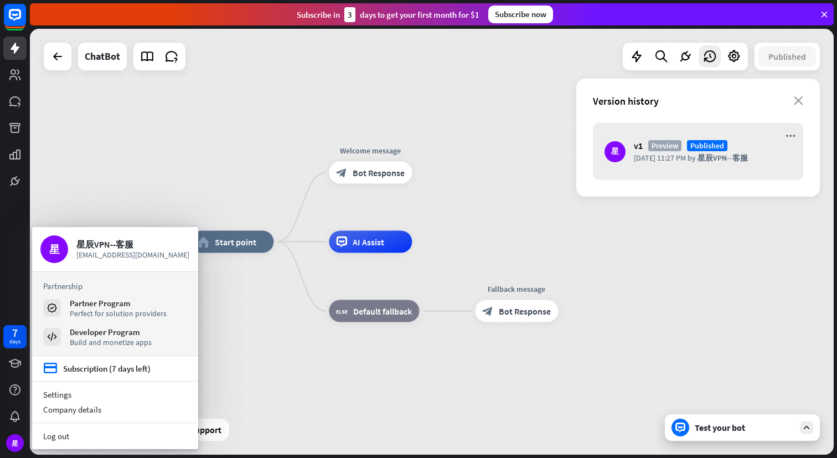
click at [117, 195] on div "home_2 Start point Welcome message block_bot_response Bot Response AI Assist bl…" at bounding box center [432, 242] width 804 height 426
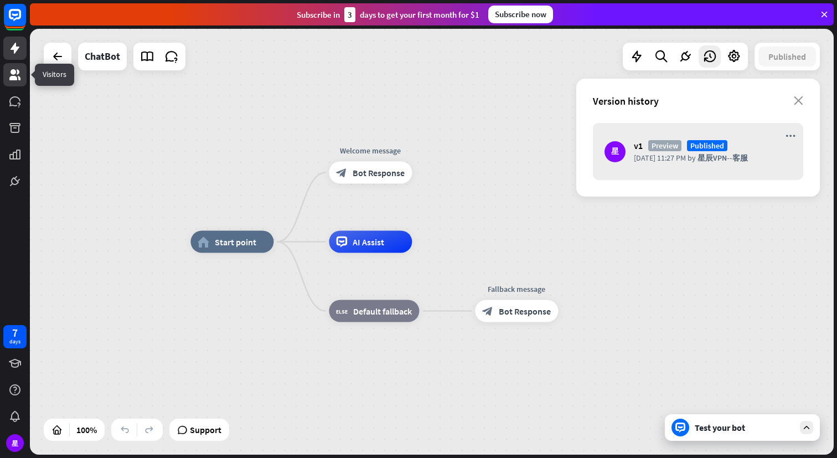
click at [23, 77] on link at bounding box center [14, 74] width 23 height 23
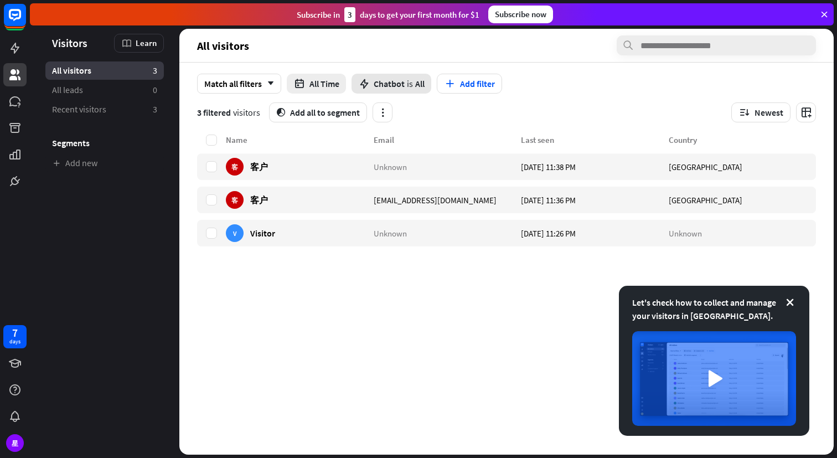
click at [398, 85] on span "Chatbot" at bounding box center [389, 83] width 31 height 11
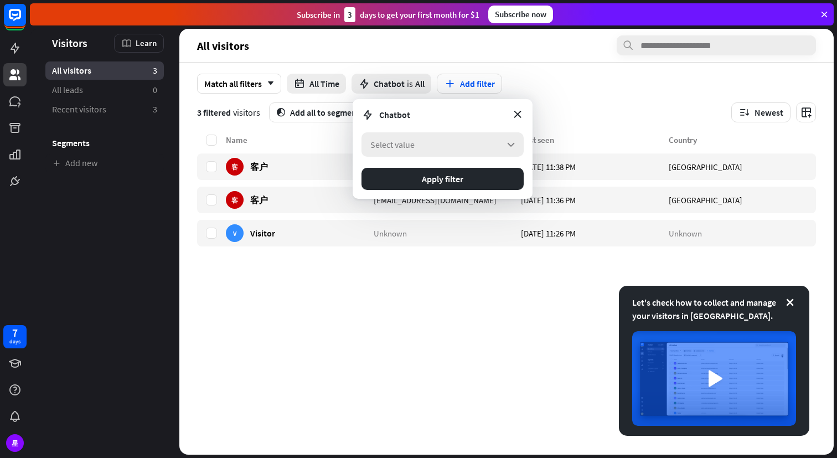
click at [404, 143] on span "Select value" at bounding box center [392, 144] width 44 height 11
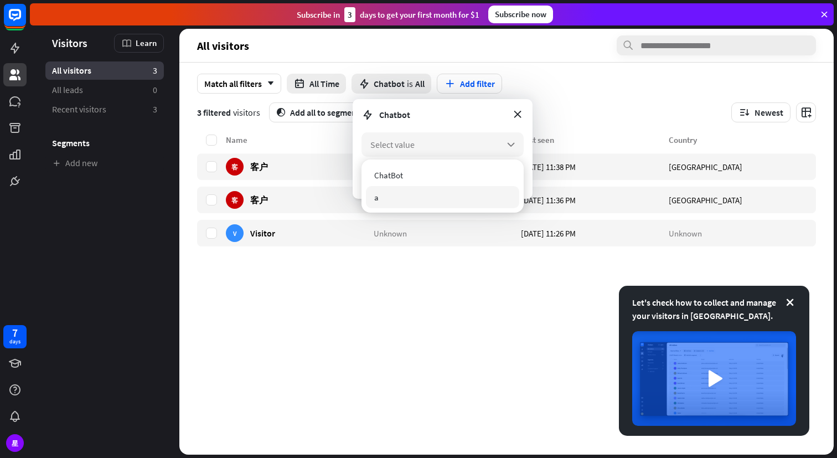
click at [390, 198] on div "a" at bounding box center [442, 197] width 153 height 22
click at [445, 111] on div "Chatbot" at bounding box center [442, 114] width 162 height 13
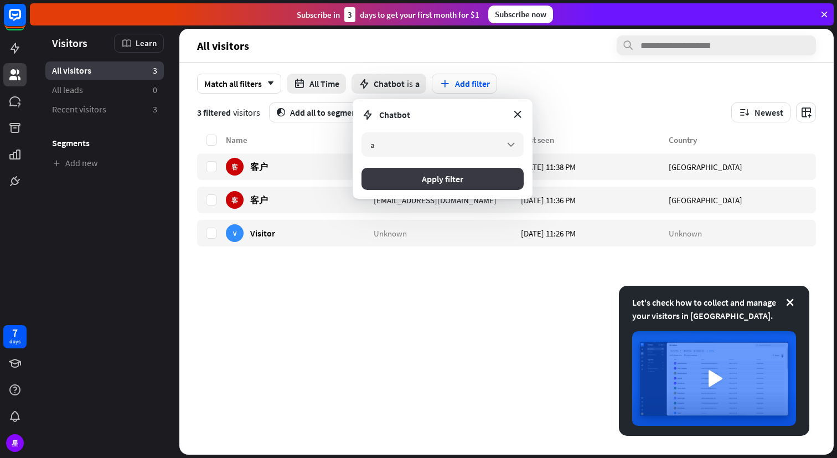
click at [439, 179] on button "Apply filter" at bounding box center [442, 179] width 162 height 22
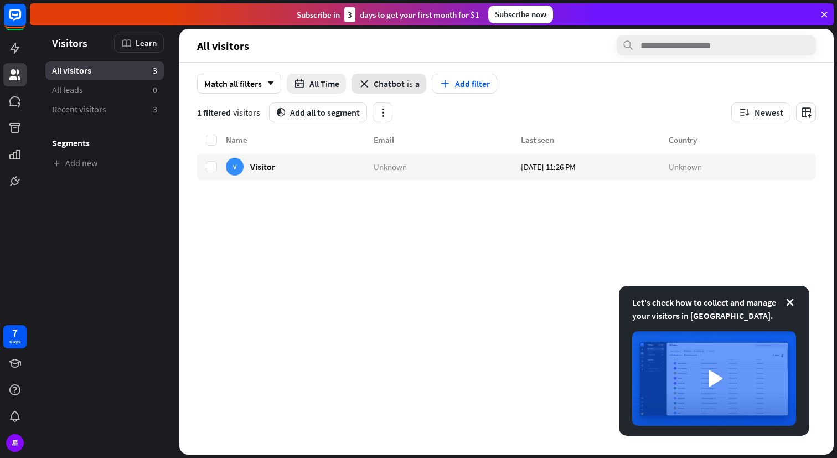
click at [400, 80] on span "Chatbot" at bounding box center [389, 83] width 31 height 11
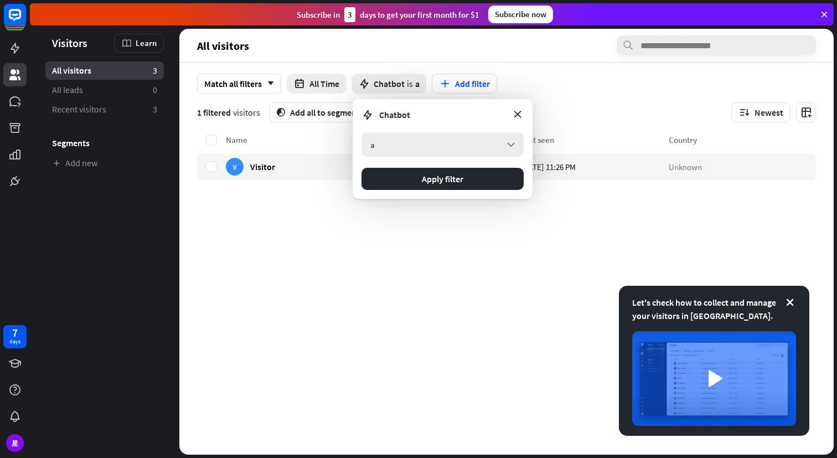
click at [410, 148] on div "a arrow_down" at bounding box center [442, 144] width 162 height 24
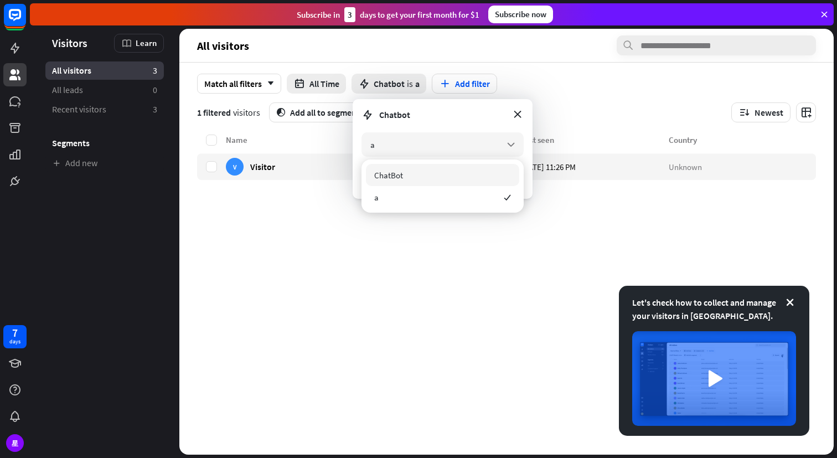
click at [415, 173] on div "ChatBot" at bounding box center [442, 175] width 153 height 22
click at [414, 110] on div "Chatbot" at bounding box center [442, 114] width 162 height 13
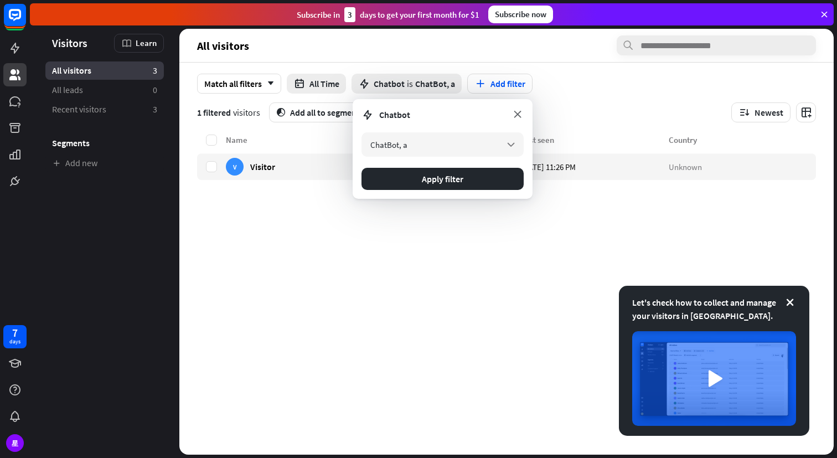
click at [516, 114] on icon at bounding box center [517, 114] width 12 height 12
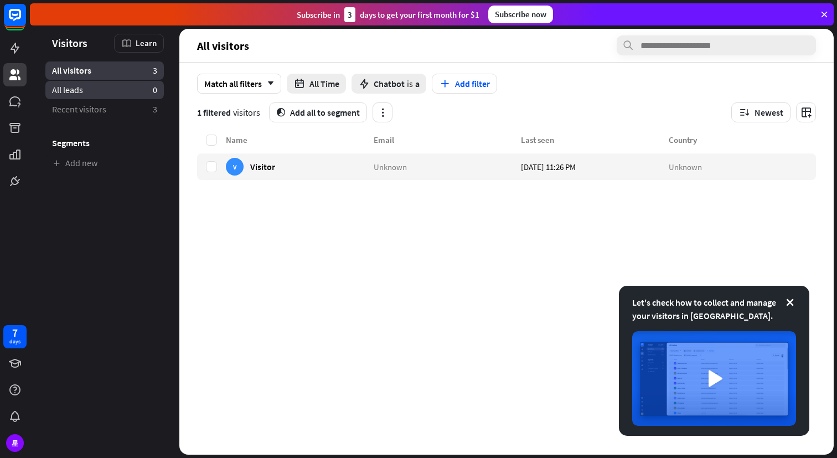
click at [86, 91] on link "All leads 0" at bounding box center [104, 90] width 118 height 18
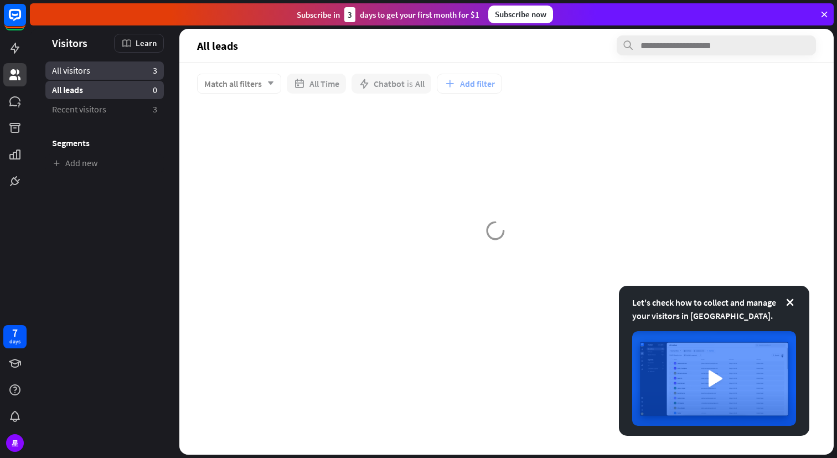
click at [103, 69] on link "All visitors 3" at bounding box center [104, 70] width 118 height 18
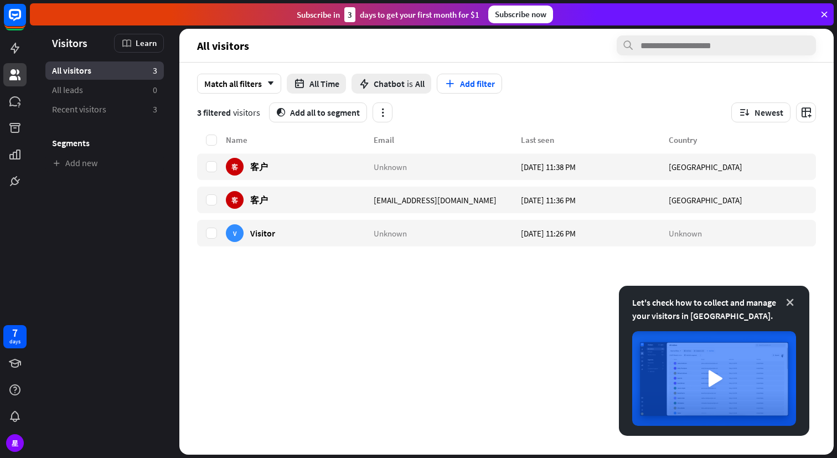
click at [789, 302] on icon at bounding box center [789, 302] width 11 height 11
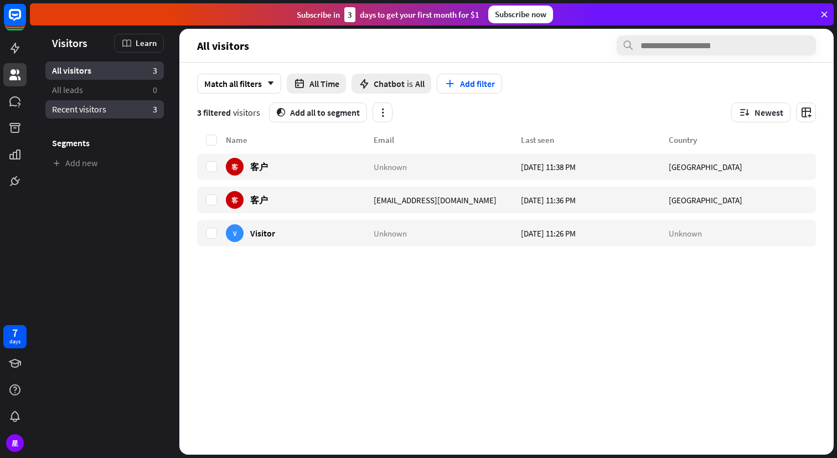
click at [80, 101] on link "Recent visitors 3" at bounding box center [104, 109] width 118 height 18
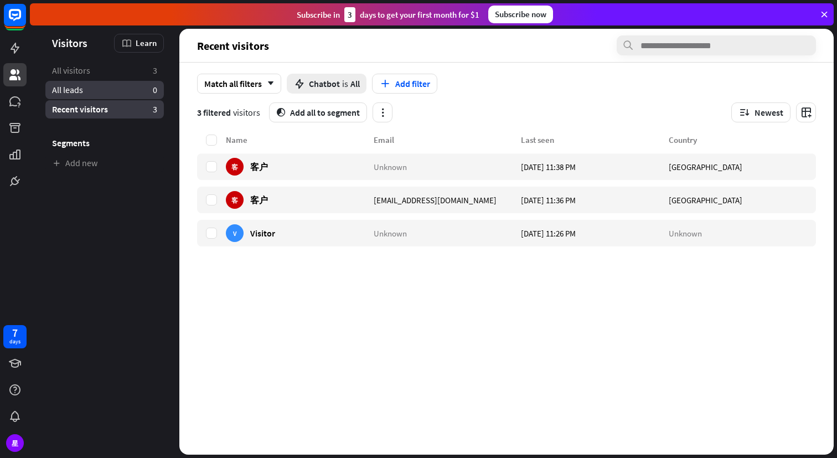
click at [81, 82] on link "All leads 0" at bounding box center [104, 90] width 118 height 18
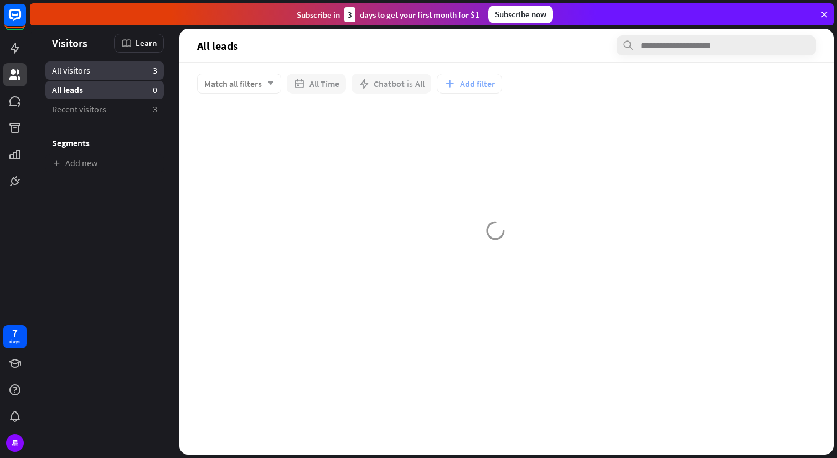
click at [82, 68] on span "All visitors" at bounding box center [71, 71] width 38 height 12
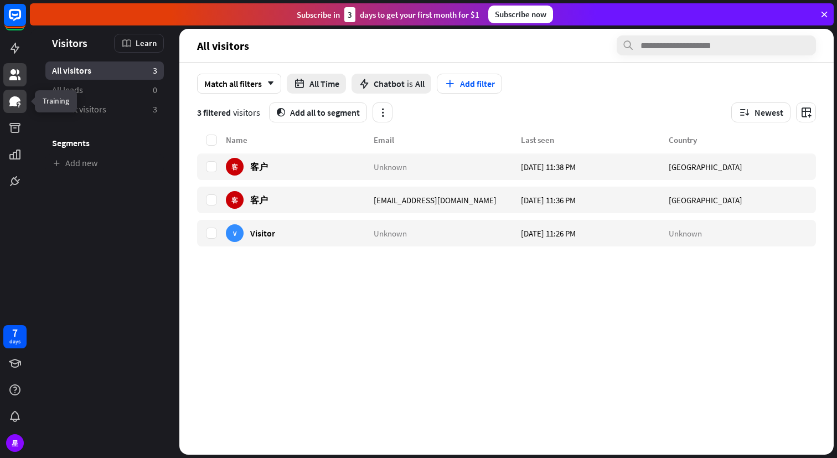
click at [22, 100] on link at bounding box center [14, 101] width 23 height 23
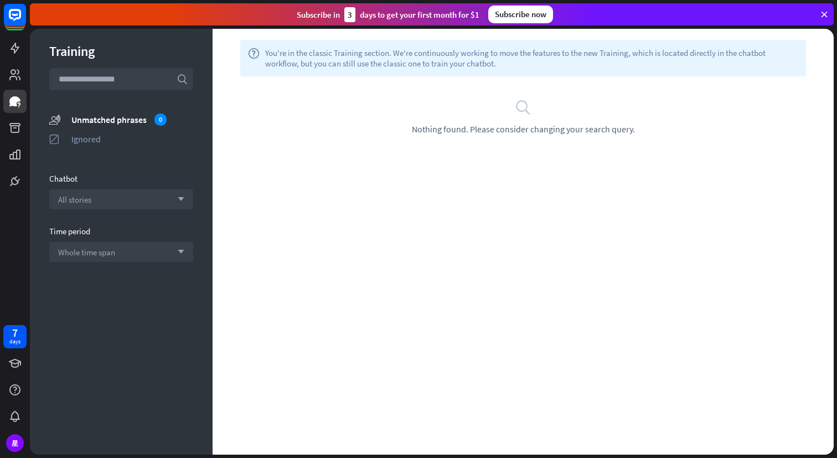
click at [356, 124] on div "search Nothing found. Please consider changing your search query." at bounding box center [523, 117] width 588 height 36
click at [20, 43] on icon at bounding box center [14, 48] width 13 height 13
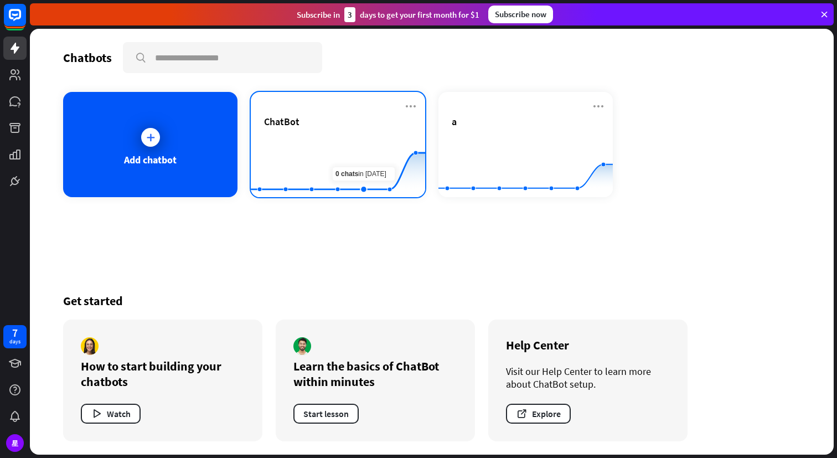
click at [349, 124] on div "ChatBot" at bounding box center [338, 121] width 148 height 13
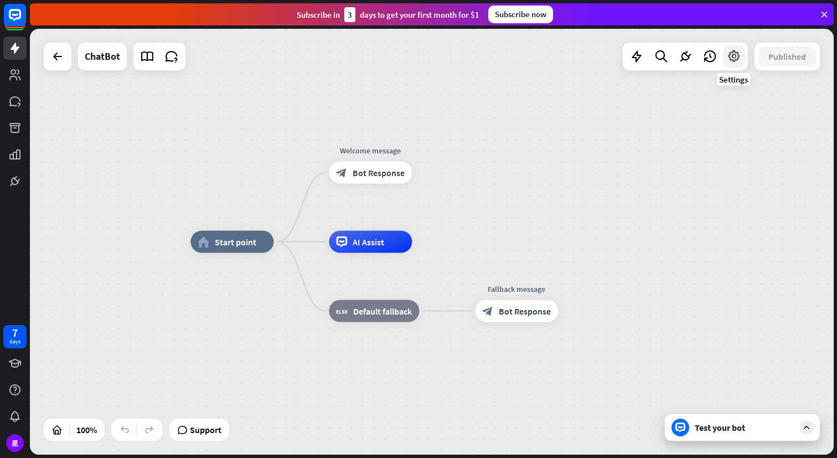
click at [732, 58] on icon at bounding box center [734, 56] width 14 height 14
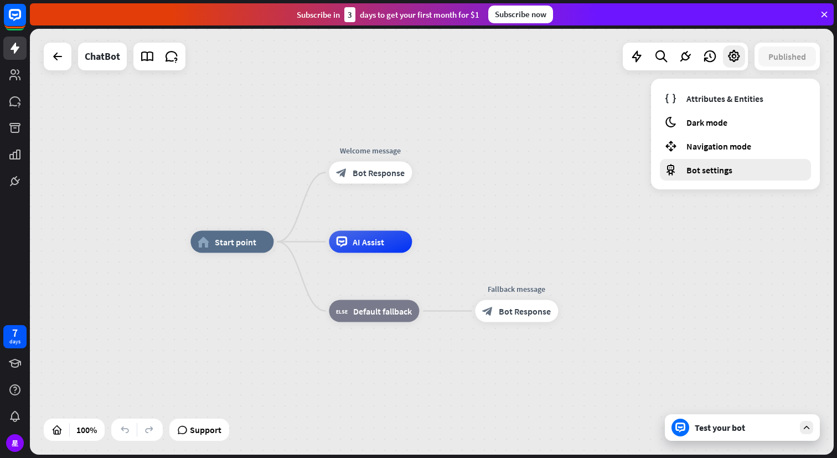
click at [716, 171] on span "Bot settings" at bounding box center [709, 169] width 46 height 11
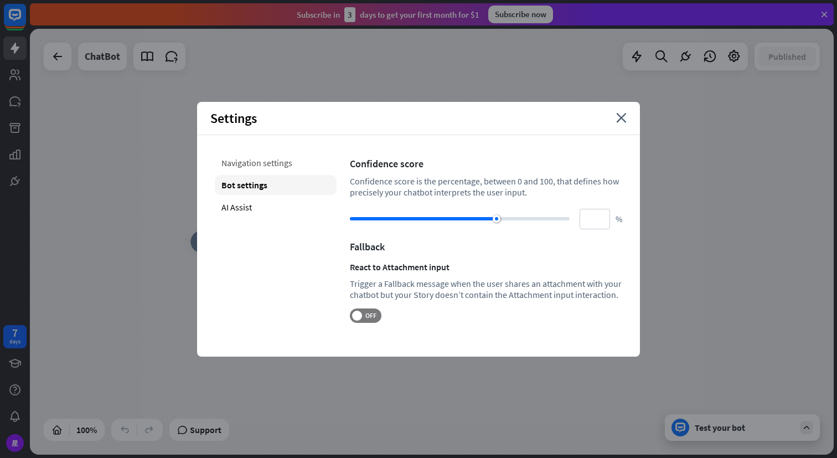
click at [250, 166] on div "Navigation settings" at bounding box center [276, 163] width 122 height 20
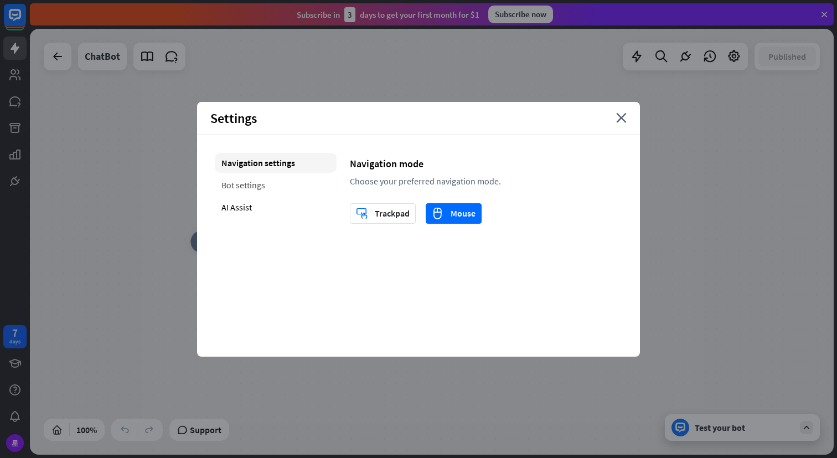
click at [251, 186] on div "Bot settings" at bounding box center [276, 185] width 122 height 20
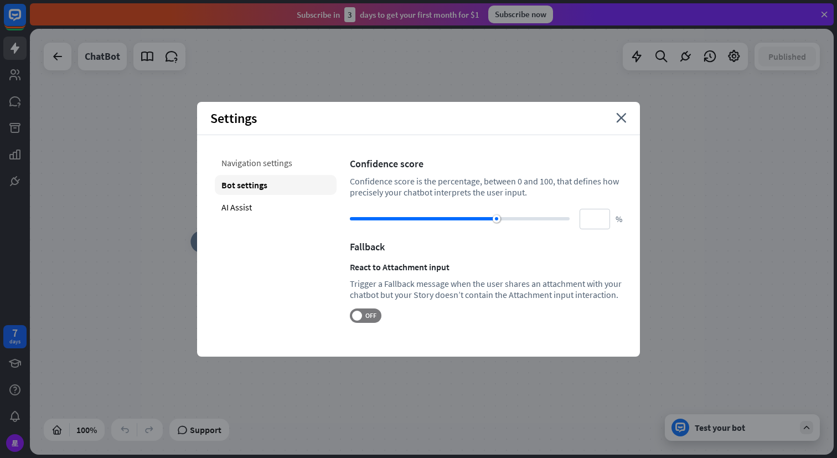
click at [253, 160] on div "Navigation settings" at bounding box center [276, 163] width 122 height 20
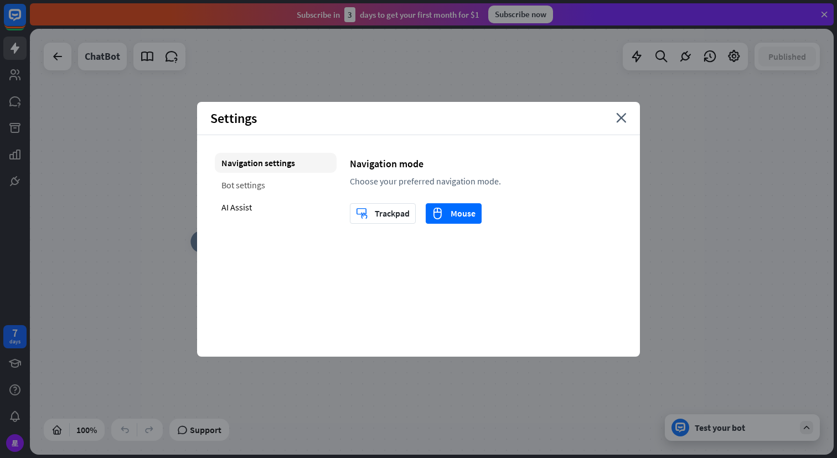
click at [268, 179] on div "Bot settings" at bounding box center [276, 185] width 122 height 20
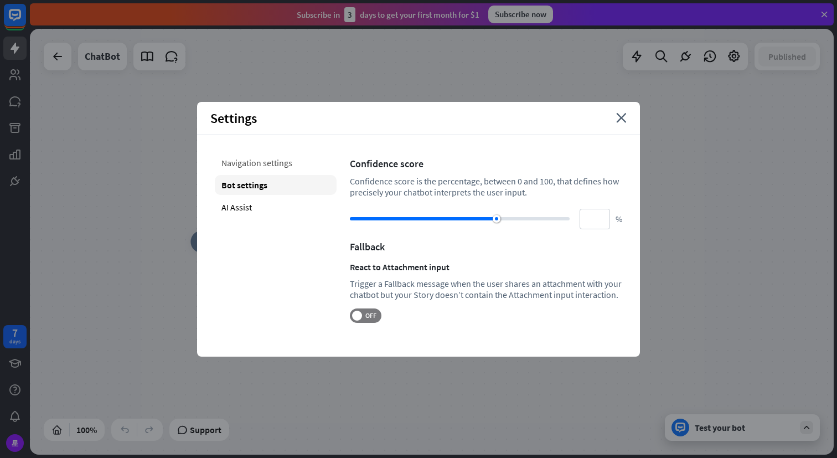
click at [270, 169] on div "Navigation settings" at bounding box center [276, 163] width 122 height 20
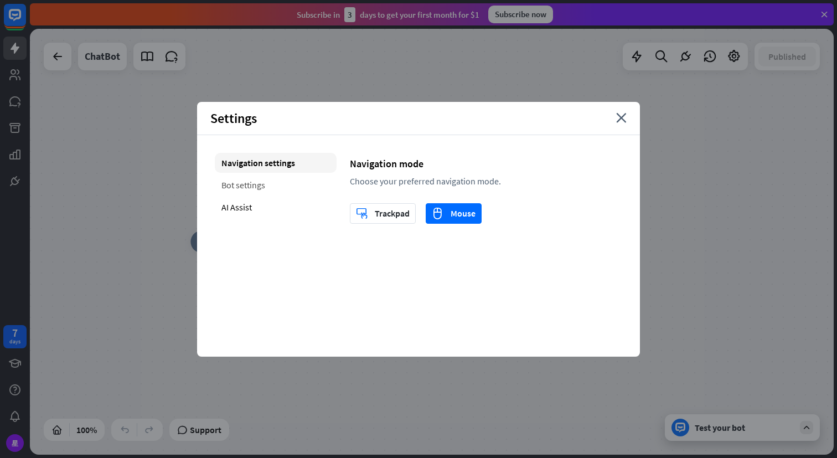
click at [270, 185] on div "Bot settings" at bounding box center [276, 185] width 122 height 20
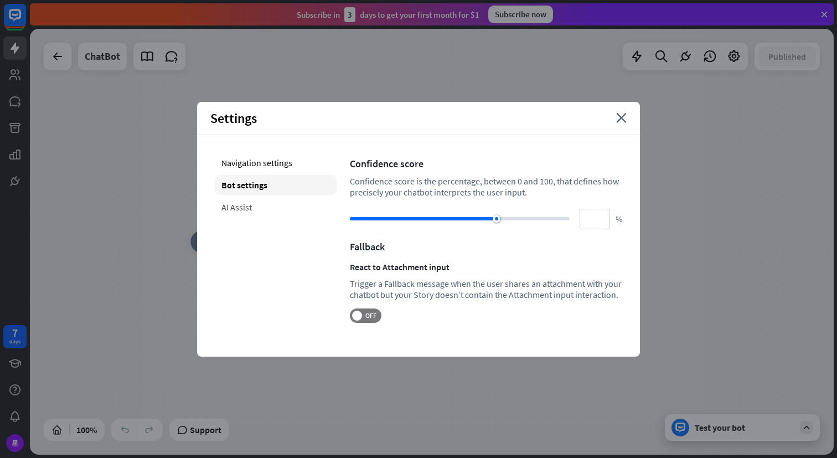
click at [260, 208] on div "AI Assist" at bounding box center [276, 207] width 122 height 20
type input "**"
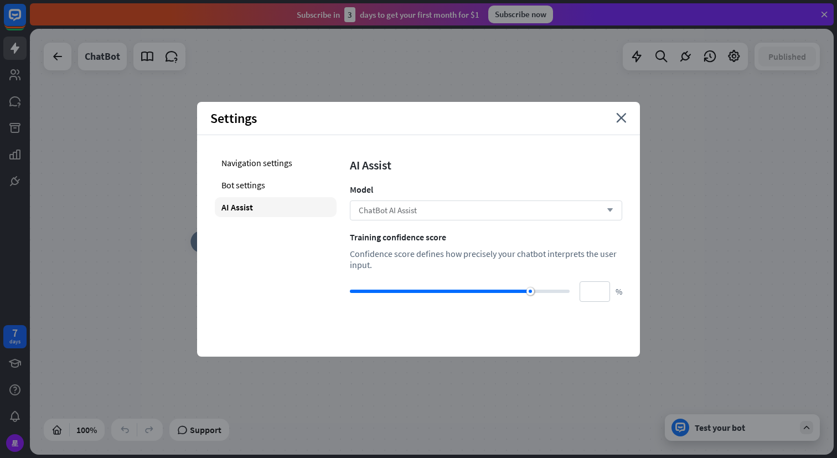
click at [424, 209] on div "ChatBot AI Assist arrow_down" at bounding box center [486, 210] width 272 height 20
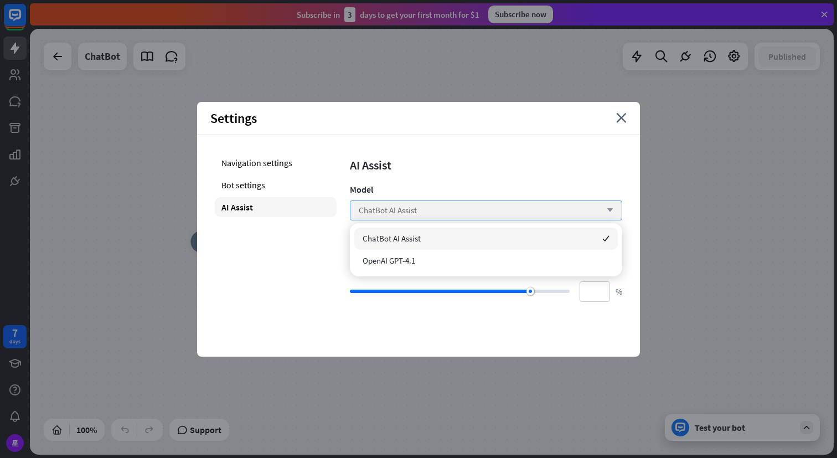
click at [428, 211] on div "ChatBot AI Assist arrow_down" at bounding box center [486, 210] width 272 height 20
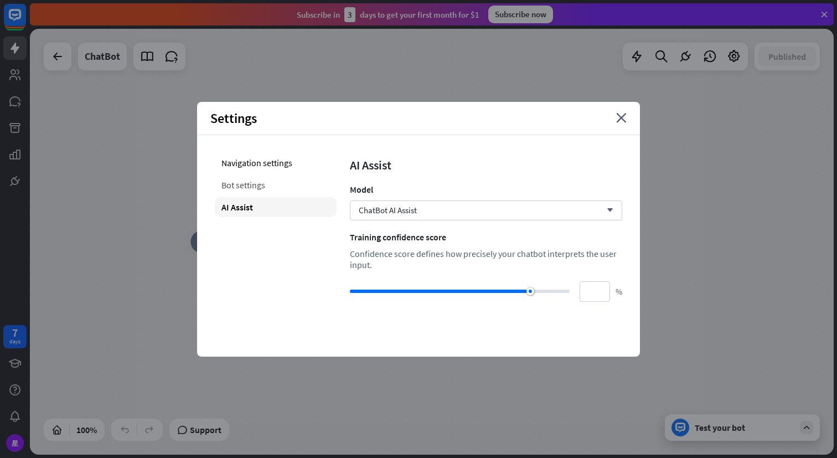
click at [252, 185] on div "Bot settings" at bounding box center [276, 185] width 122 height 20
type input "**"
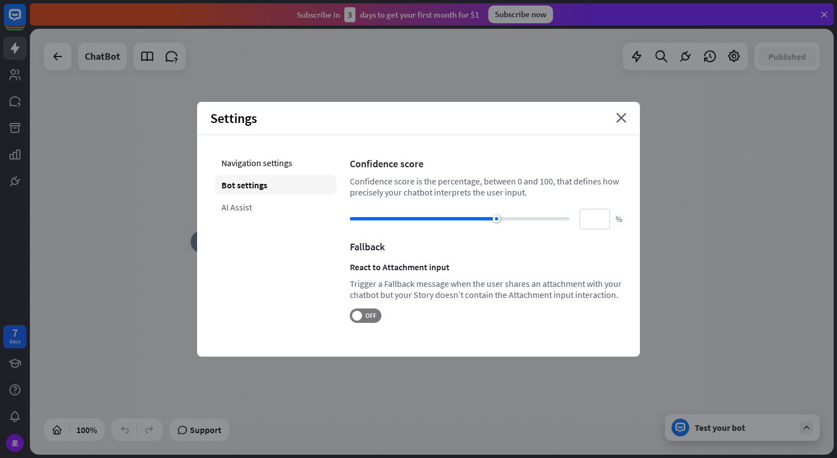
click at [255, 211] on div "AI Assist" at bounding box center [276, 207] width 122 height 20
type input "**"
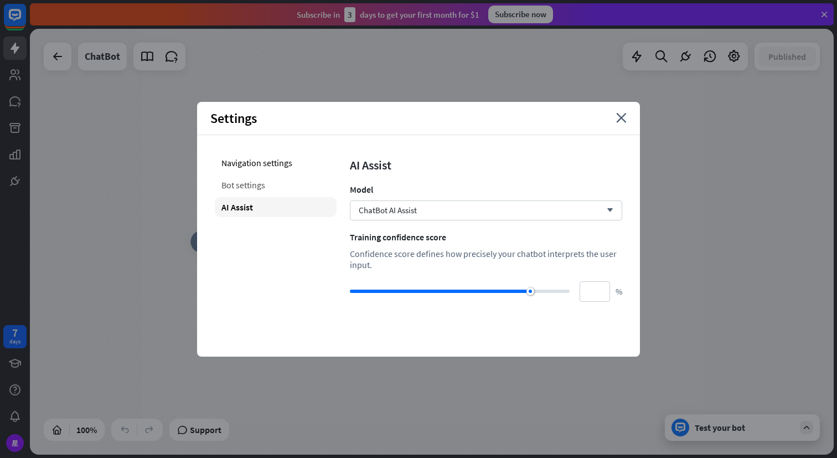
click at [254, 186] on div "Bot settings" at bounding box center [276, 185] width 122 height 20
type input "**"
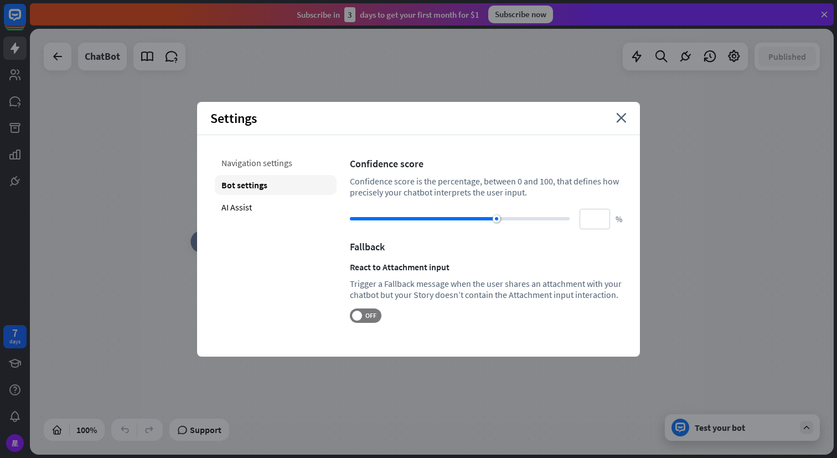
click at [257, 154] on div "Navigation settings" at bounding box center [276, 163] width 122 height 20
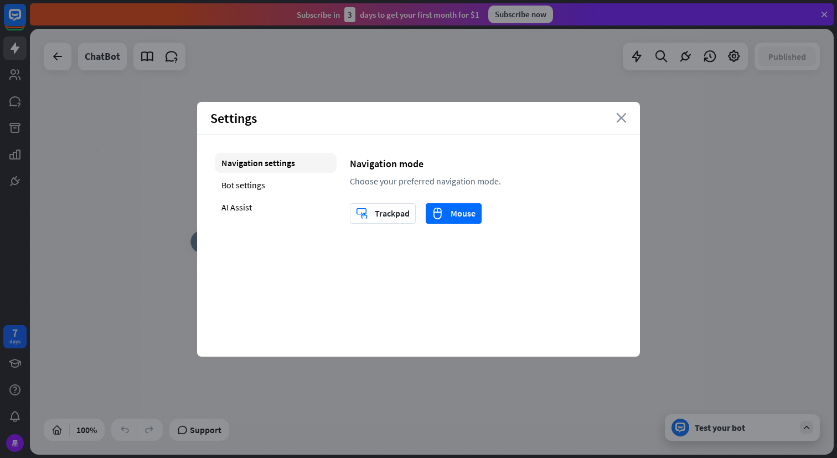
click at [624, 118] on icon "close" at bounding box center [621, 118] width 11 height 10
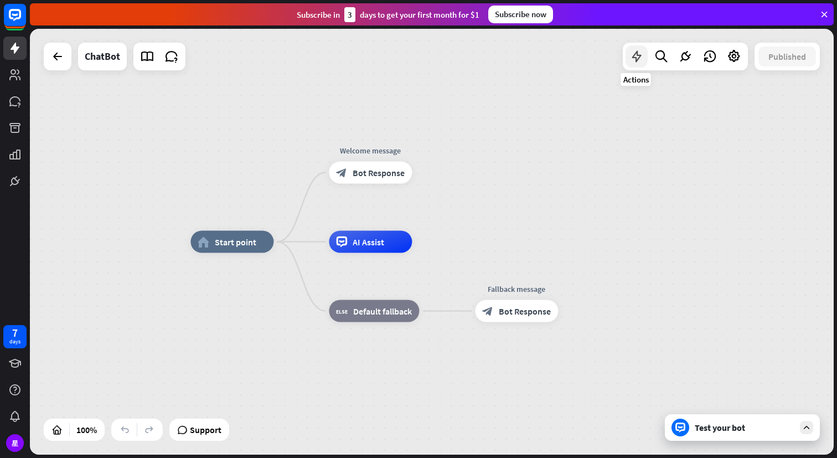
click at [635, 60] on icon at bounding box center [636, 56] width 14 height 14
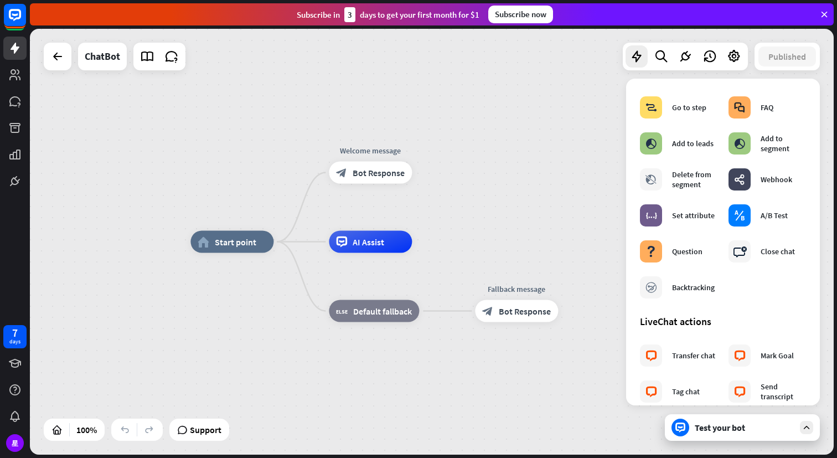
scroll to position [167, 0]
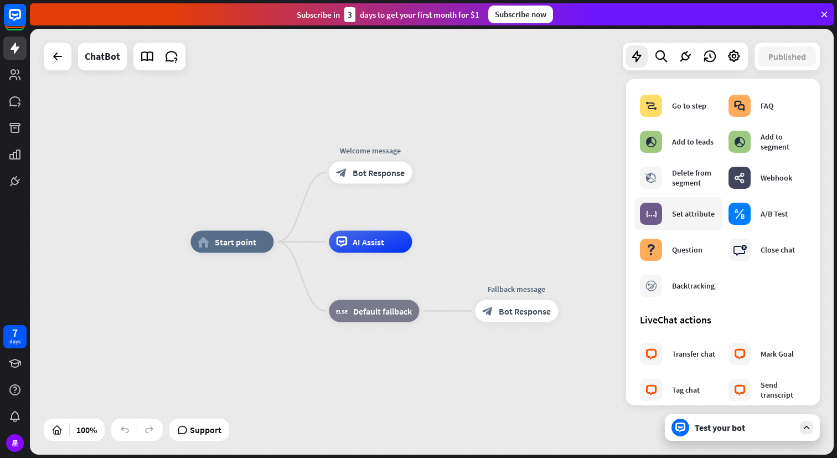
click at [697, 221] on div "block_set_attribute Set attribute" at bounding box center [677, 214] width 75 height 22
click at [684, 213] on div "Set attribute" at bounding box center [693, 214] width 43 height 10
click at [693, 217] on div "Set attribute" at bounding box center [693, 214] width 43 height 10
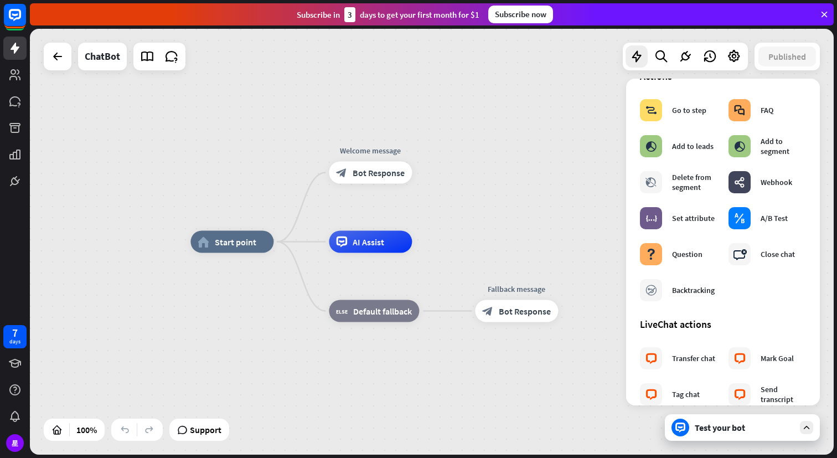
scroll to position [55, 0]
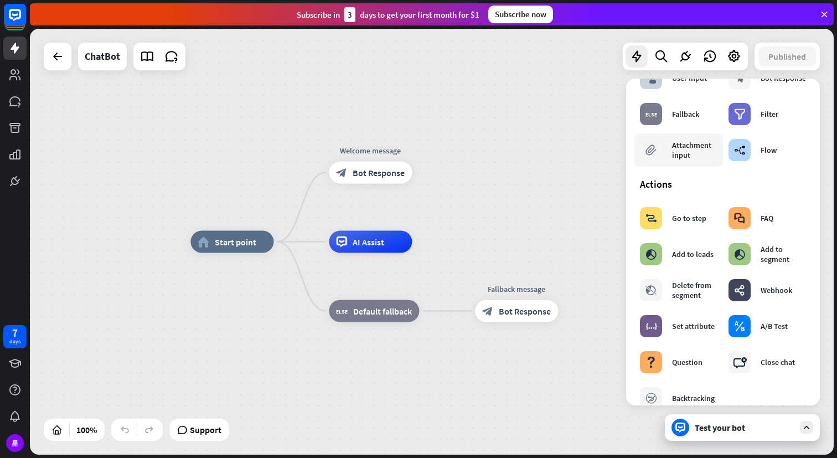
click at [688, 152] on div "Attachment input" at bounding box center [694, 150] width 45 height 20
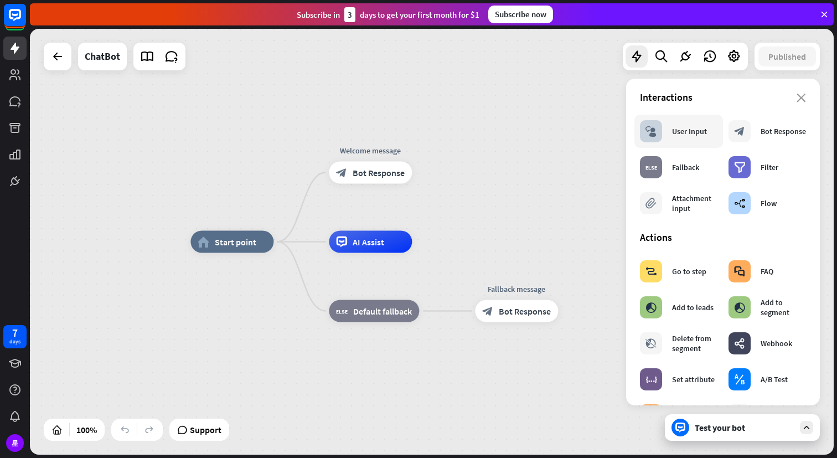
scroll to position [0, 0]
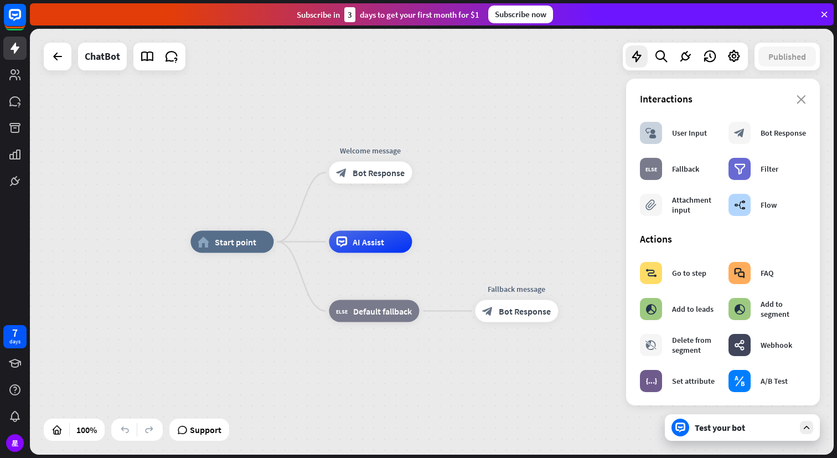
click at [550, 174] on div "home_2 Start point Welcome message block_bot_response Bot Response AI Assist bl…" at bounding box center [432, 242] width 804 height 426
click at [199, 92] on div "home_2 Start point Welcome message block_bot_response Bot Response AI Assist bl…" at bounding box center [432, 242] width 804 height 426
click at [53, 59] on icon at bounding box center [57, 56] width 13 height 13
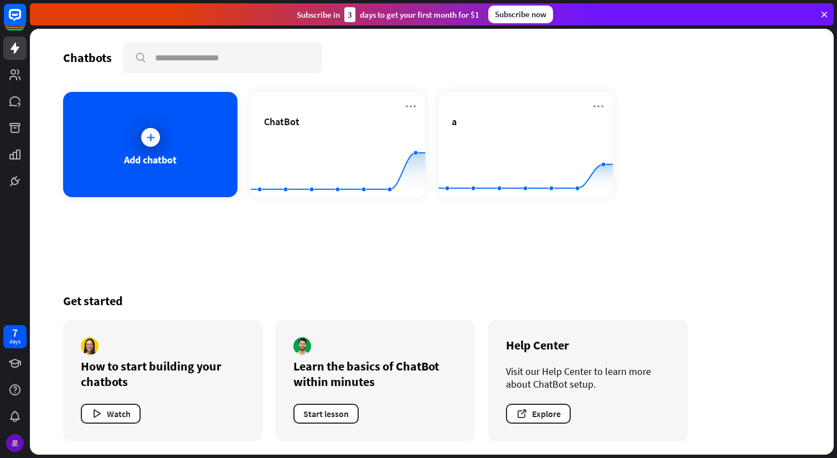
click at [15, 447] on div "星" at bounding box center [15, 443] width 18 height 18
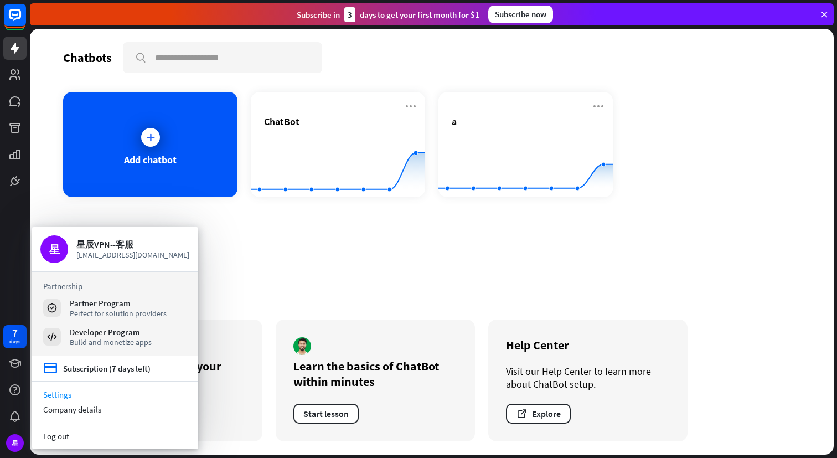
click at [69, 397] on link "Settings" at bounding box center [115, 394] width 166 height 15
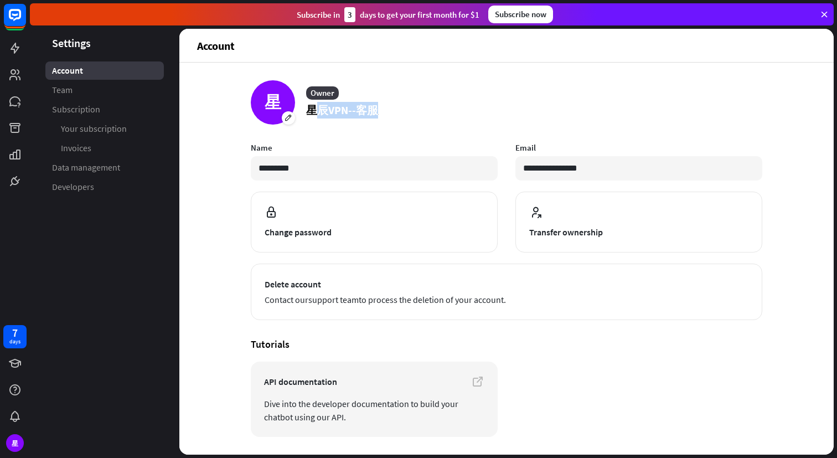
drag, startPoint x: 314, startPoint y: 109, endPoint x: 373, endPoint y: 111, distance: 59.3
click at [373, 111] on p "星辰VPN--客服" at bounding box center [342, 110] width 72 height 17
click at [442, 113] on article "星 Owner 星辰VPN--客服" at bounding box center [506, 102] width 511 height 44
click at [88, 88] on link "Team" at bounding box center [104, 90] width 118 height 18
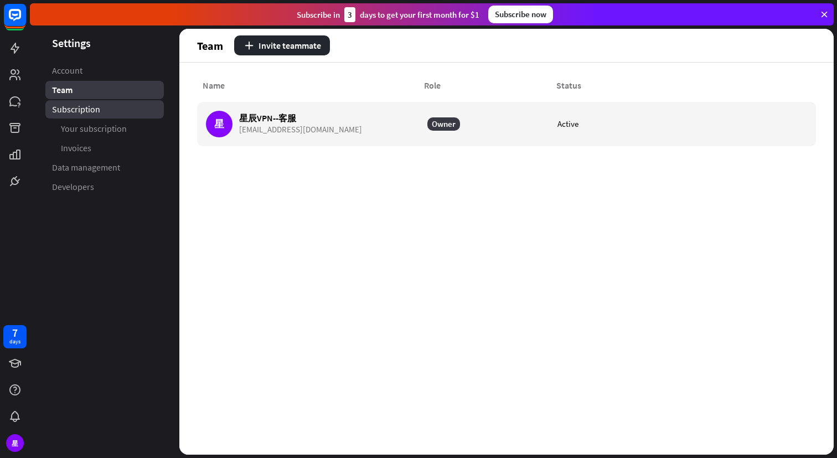
click at [91, 107] on span "Subscription" at bounding box center [76, 109] width 48 height 12
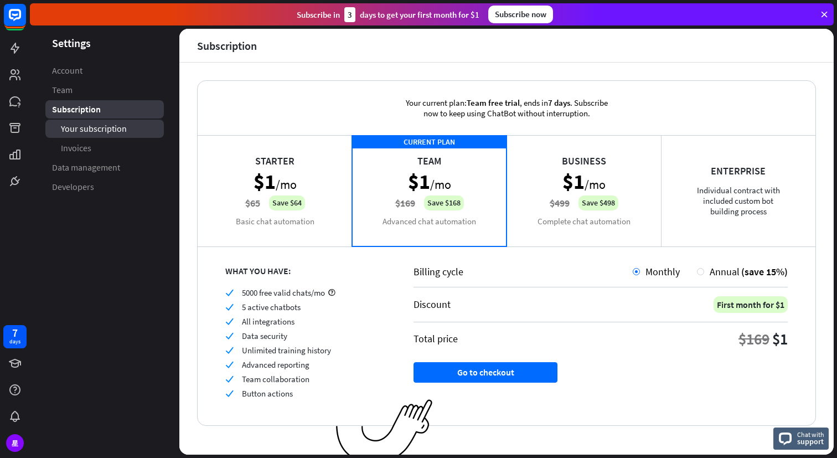
click at [107, 130] on span "Your subscription" at bounding box center [94, 129] width 66 height 12
click at [19, 52] on icon at bounding box center [14, 48] width 13 height 13
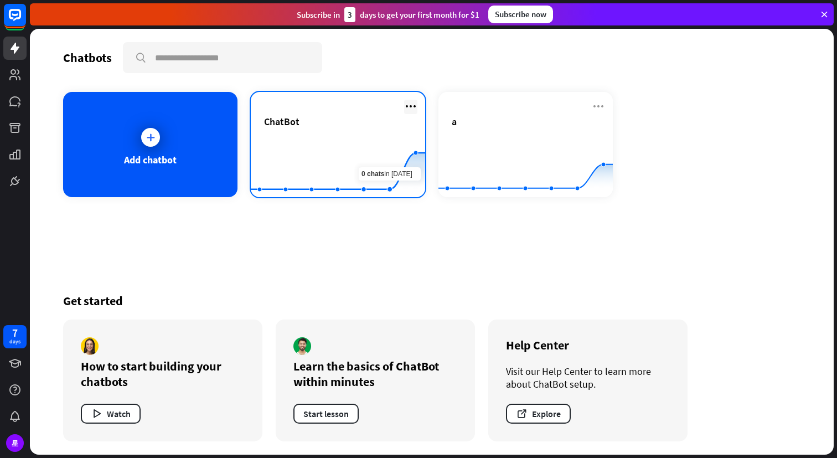
click at [414, 106] on icon at bounding box center [410, 106] width 13 height 13
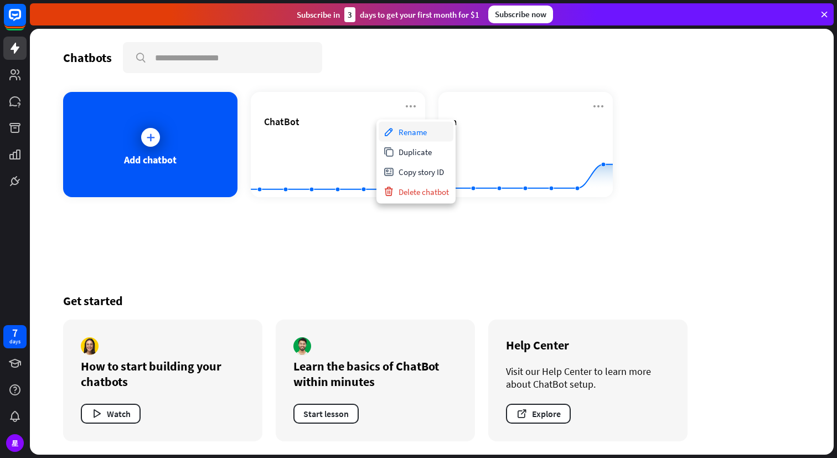
click at [418, 129] on div "Rename" at bounding box center [416, 132] width 75 height 20
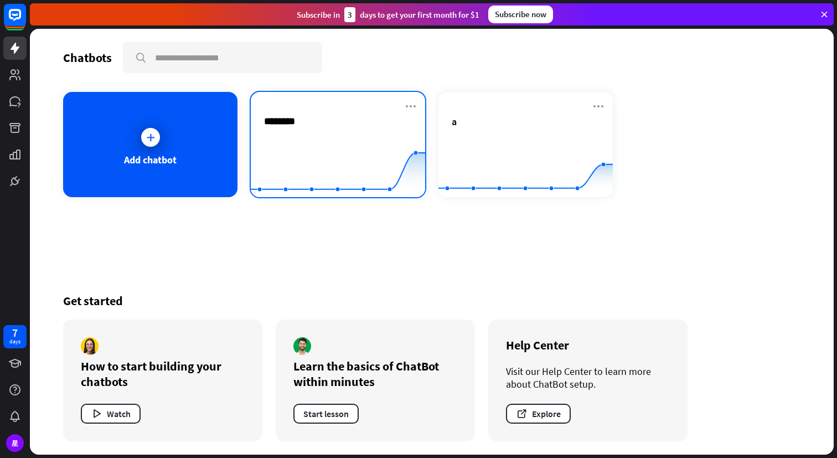
type input "*********"
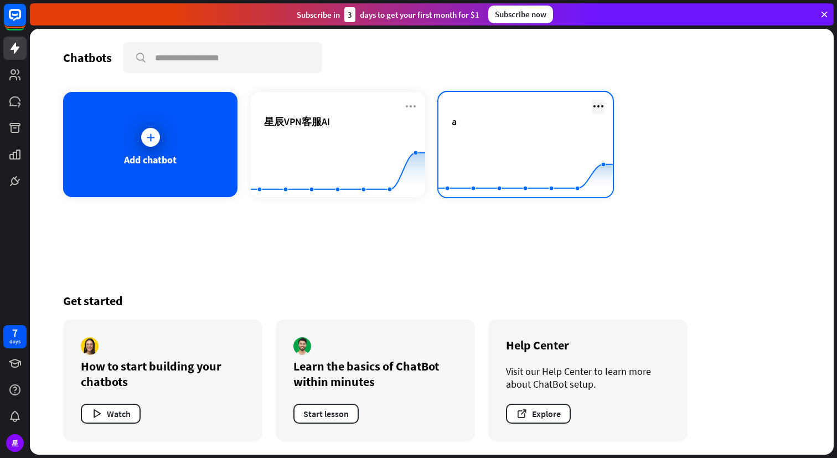
click at [595, 105] on icon at bounding box center [598, 106] width 13 height 13
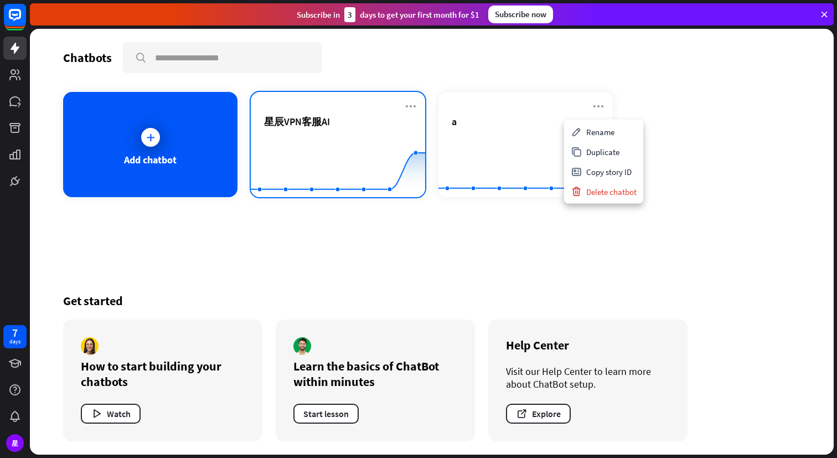
click at [417, 104] on div "星辰VPN客服AI Created with Highcharts 10.1.0 0 2 4" at bounding box center [338, 144] width 174 height 105
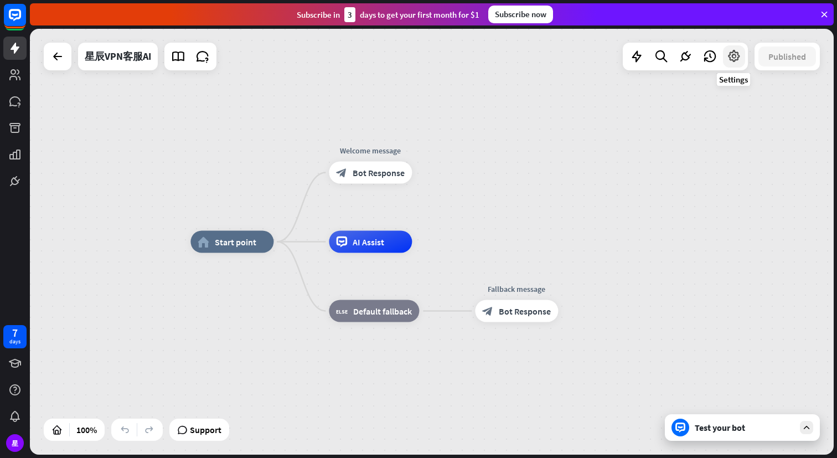
click at [734, 61] on icon at bounding box center [734, 56] width 14 height 14
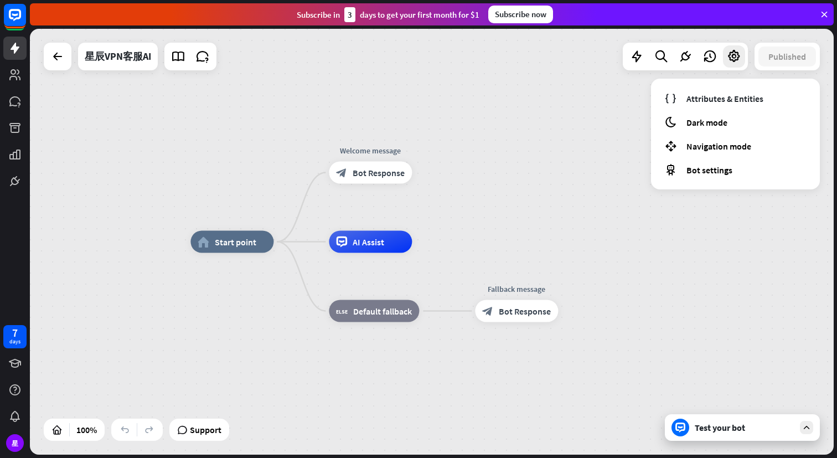
click at [503, 103] on div "home_2 Start point Welcome message block_bot_response Bot Response AI Assist bl…" at bounding box center [432, 242] width 804 height 426
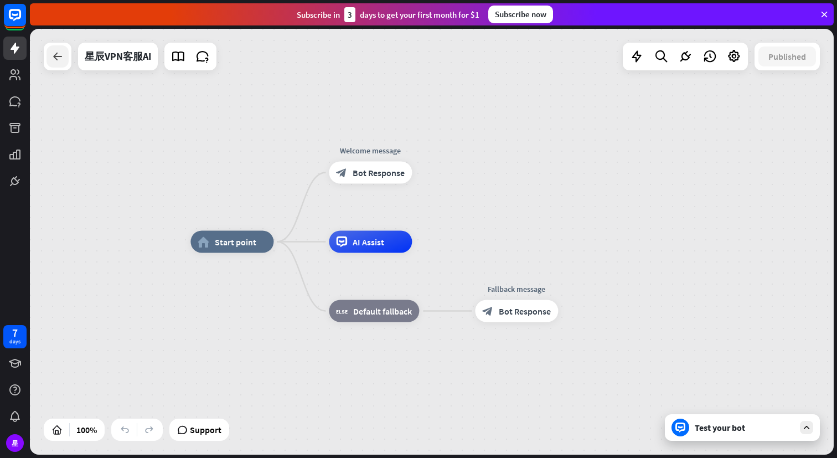
click at [51, 63] on icon at bounding box center [57, 56] width 13 height 13
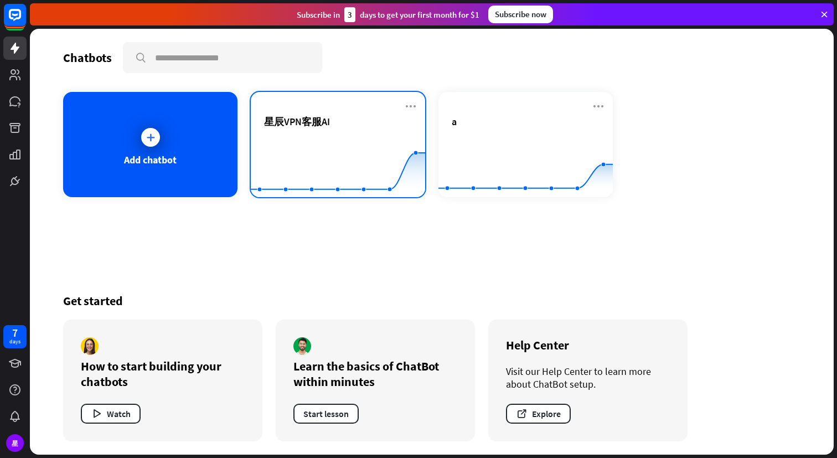
click at [386, 134] on div "星辰VPN客服AI" at bounding box center [338, 134] width 148 height 39
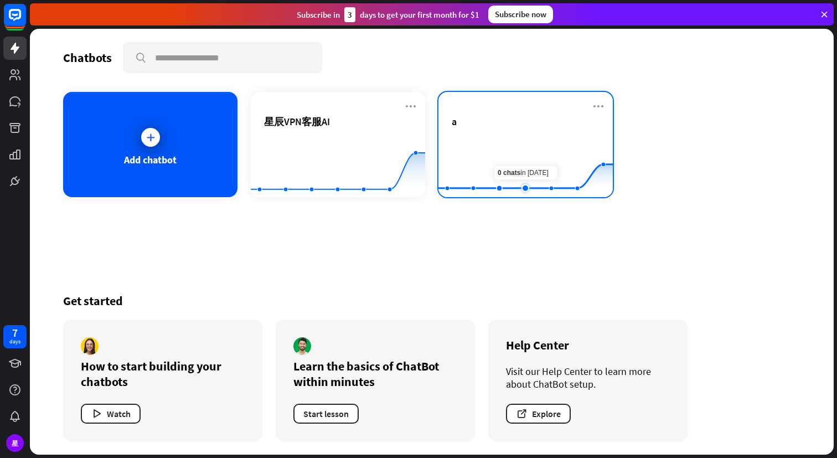
click at [516, 143] on rect at bounding box center [525, 169] width 174 height 69
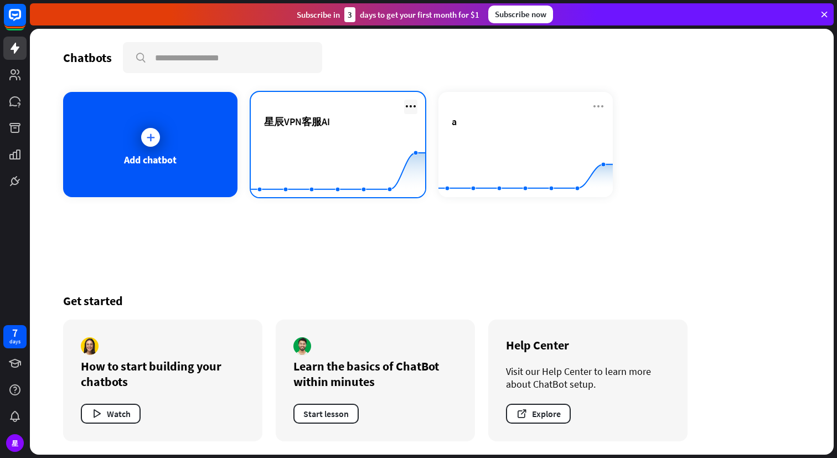
click at [408, 108] on icon at bounding box center [410, 106] width 13 height 13
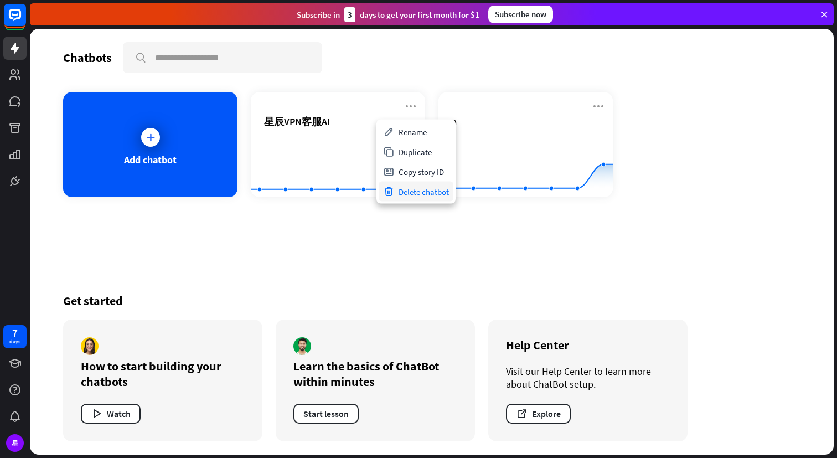
click at [418, 191] on div "Delete chatbot" at bounding box center [416, 192] width 75 height 20
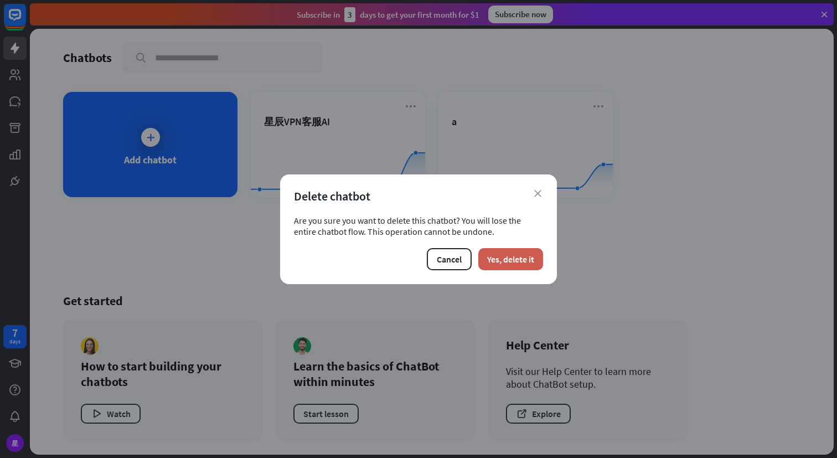
click at [513, 258] on button "Yes, delete it" at bounding box center [510, 259] width 65 height 22
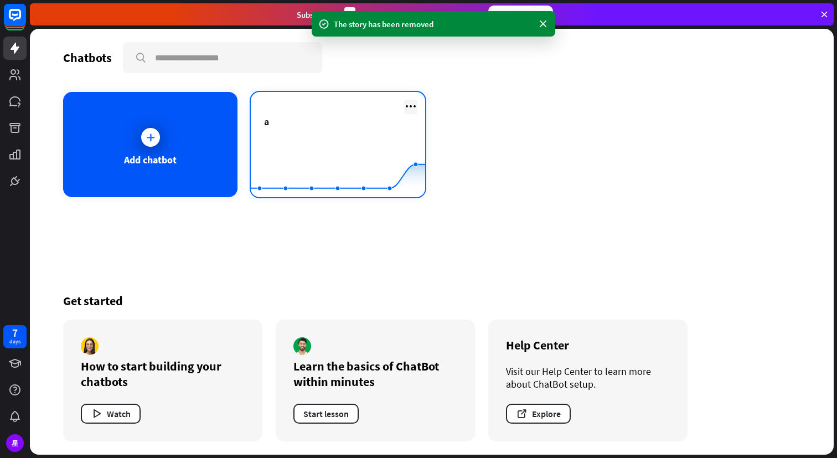
click at [413, 105] on icon at bounding box center [410, 106] width 13 height 13
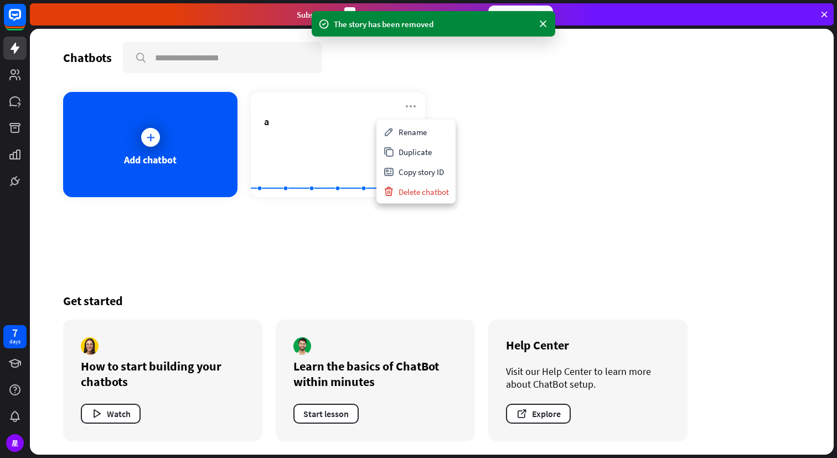
click at [517, 116] on div "Add chatbot a Created with Highcharts 10.1.0 0 1 2" at bounding box center [431, 144] width 737 height 105
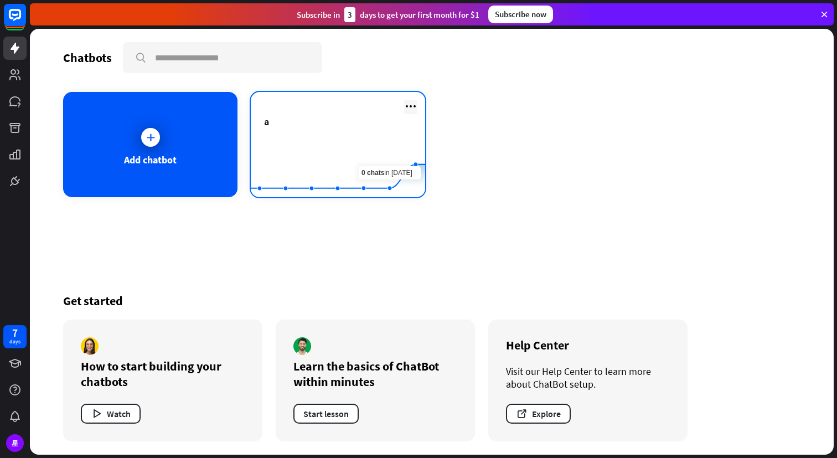
click at [414, 107] on icon at bounding box center [410, 106] width 13 height 13
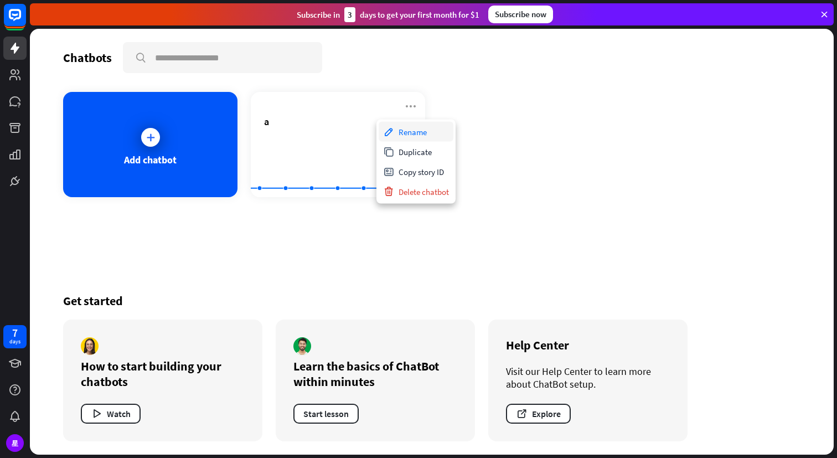
click at [416, 133] on div "Rename" at bounding box center [416, 132] width 75 height 20
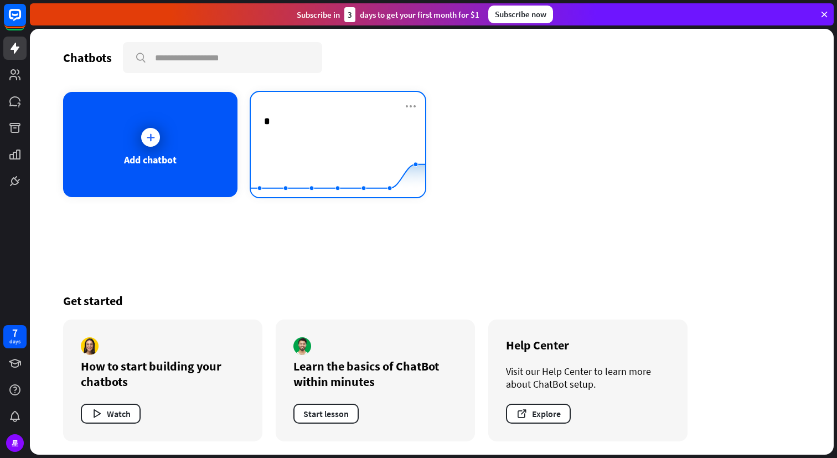
click at [289, 119] on div "a.. *" at bounding box center [338, 121] width 148 height 13
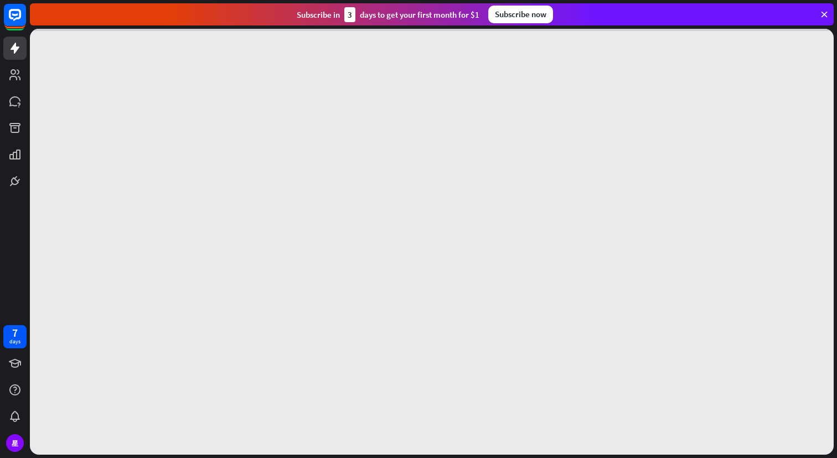
click at [289, 119] on div at bounding box center [432, 242] width 804 height 426
